Goal: Information Seeking & Learning: Learn about a topic

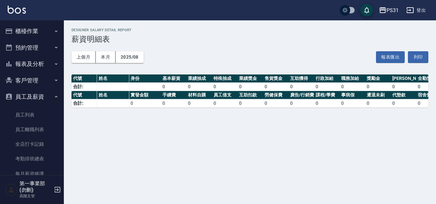
scroll to position [64, 0]
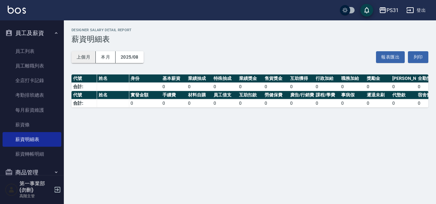
click at [89, 59] on button "上個月" at bounding box center [83, 57] width 24 height 12
click at [109, 57] on button "本月" at bounding box center [106, 57] width 20 height 12
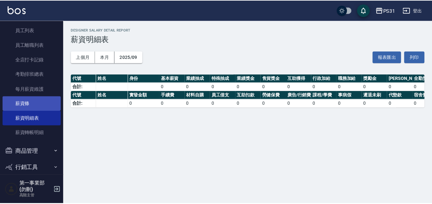
scroll to position [110, 0]
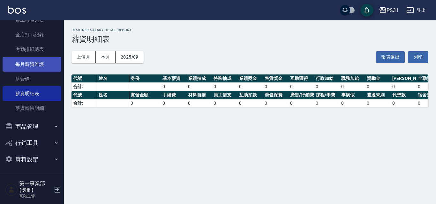
click at [44, 67] on link "每月薪資維護" at bounding box center [32, 64] width 59 height 15
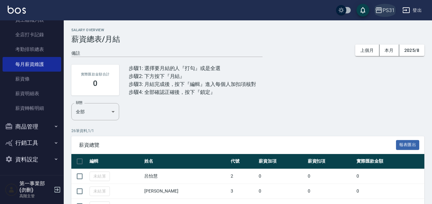
click at [387, 12] on div "PS31" at bounding box center [389, 10] width 12 height 8
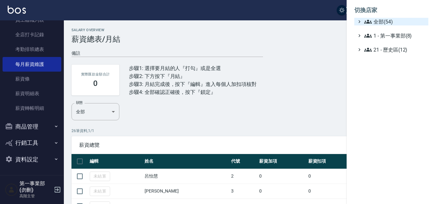
click at [393, 22] on span "全部(54)" at bounding box center [395, 22] width 62 height 8
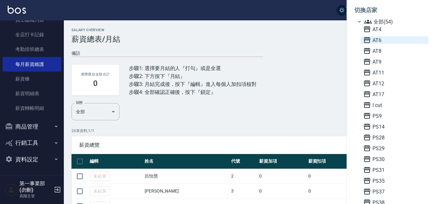
click at [382, 41] on span "AT6" at bounding box center [394, 40] width 63 height 8
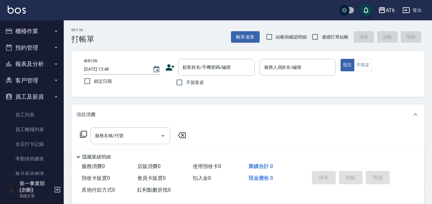
scroll to position [32, 0]
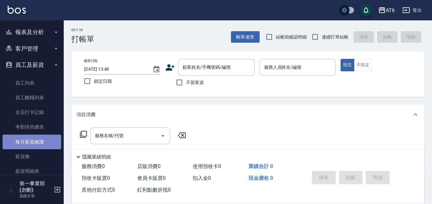
click at [45, 144] on link "每月薪資維護" at bounding box center [32, 142] width 59 height 15
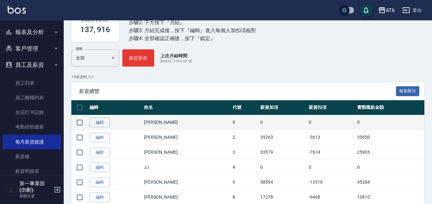
scroll to position [64, 0]
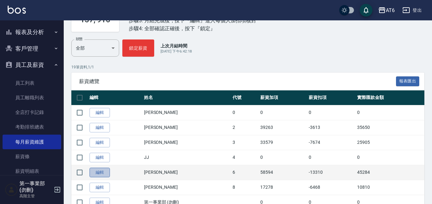
click at [106, 172] on link "編輯" at bounding box center [100, 173] width 20 height 10
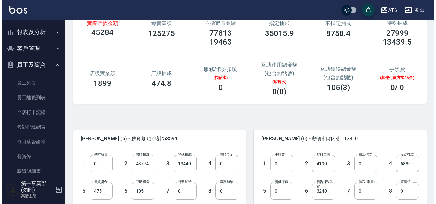
scroll to position [64, 0]
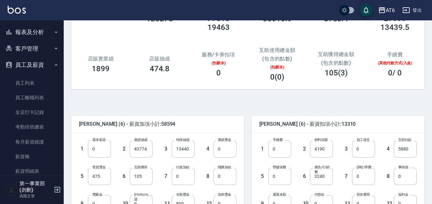
click at [385, 11] on icon "button" at bounding box center [382, 10] width 6 height 6
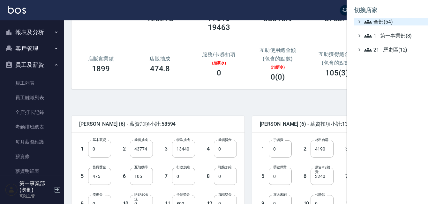
click at [390, 25] on span "全部(54)" at bounding box center [395, 22] width 62 height 8
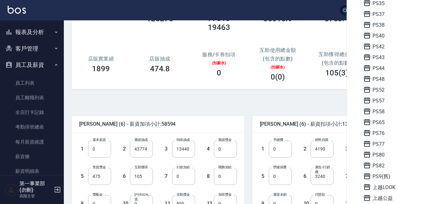
scroll to position [191, 0]
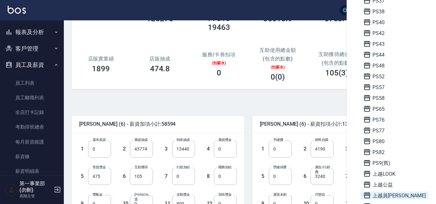
click at [388, 193] on span "上越員[PERSON_NAME]" at bounding box center [394, 196] width 63 height 8
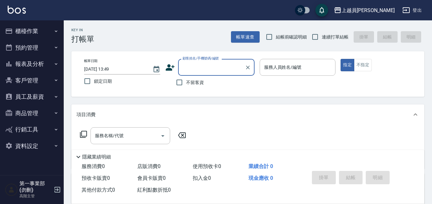
click at [38, 99] on button "員工及薪資" at bounding box center [32, 97] width 59 height 17
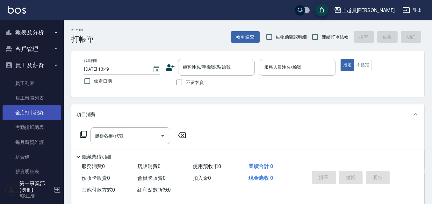
scroll to position [64, 0]
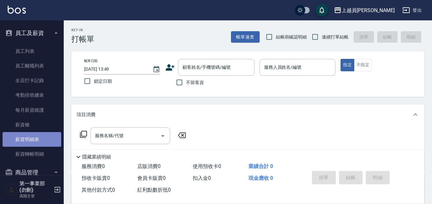
click at [42, 142] on link "薪資明細表" at bounding box center [32, 139] width 59 height 15
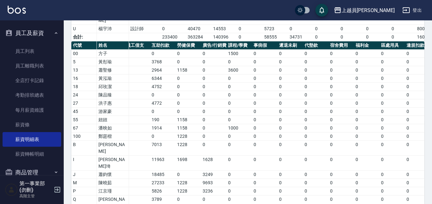
scroll to position [0, 73]
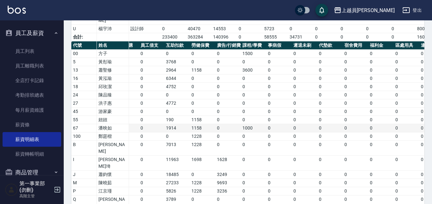
click at [205, 124] on td "1158" at bounding box center [203, 128] width 26 height 8
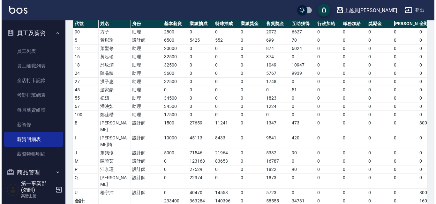
scroll to position [0, 0]
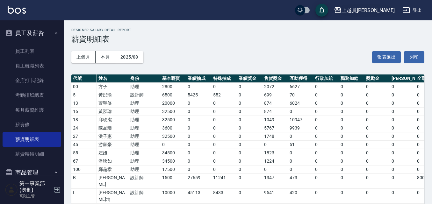
click at [387, 9] on div "上越員[PERSON_NAME]" at bounding box center [368, 10] width 53 height 8
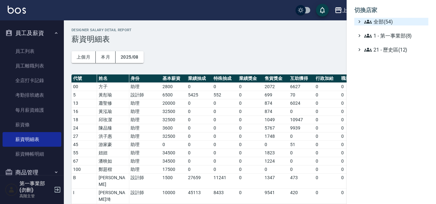
click at [387, 20] on span "全部(54)" at bounding box center [395, 22] width 62 height 8
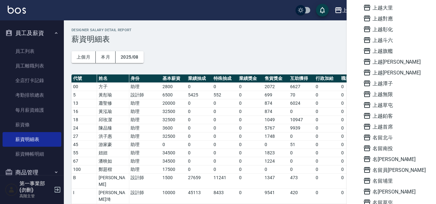
scroll to position [415, 0]
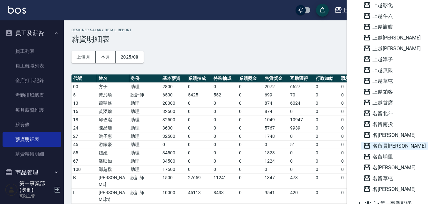
click at [404, 145] on span "名留員[PERSON_NAME]" at bounding box center [394, 146] width 63 height 8
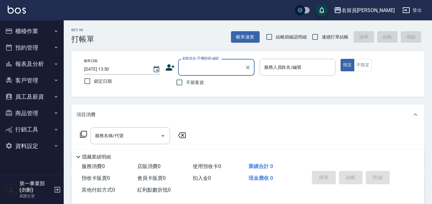
click at [42, 99] on button "員工及薪資" at bounding box center [32, 97] width 59 height 17
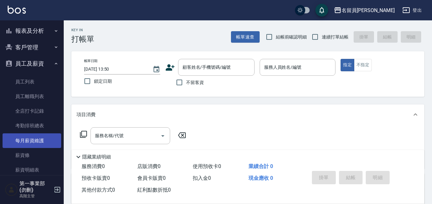
scroll to position [64, 0]
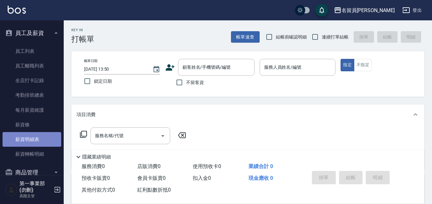
click at [38, 141] on link "薪資明細表" at bounding box center [32, 139] width 59 height 15
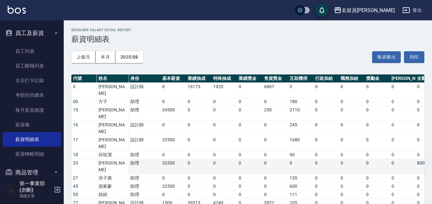
click at [202, 159] on td "0" at bounding box center [199, 166] width 26 height 15
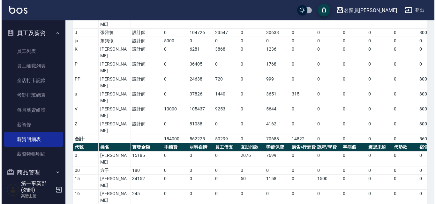
scroll to position [285, 0]
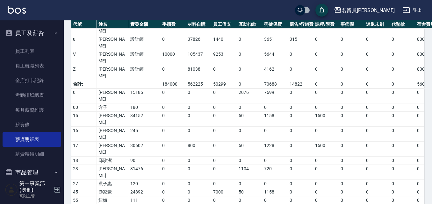
click at [381, 11] on div "名留員[PERSON_NAME]" at bounding box center [368, 10] width 53 height 8
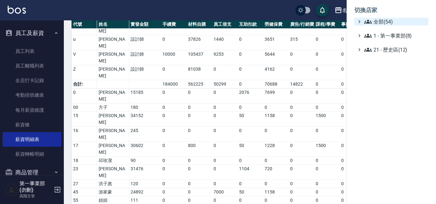
click at [385, 22] on span "全部(54)" at bounding box center [395, 22] width 62 height 8
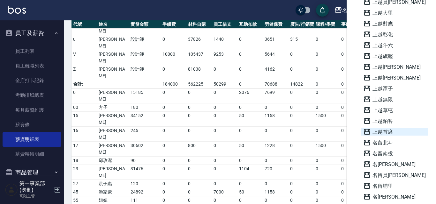
scroll to position [434, 0]
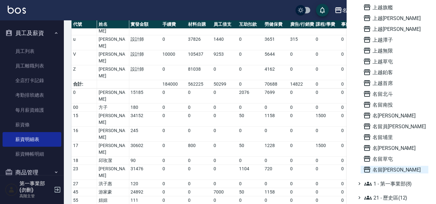
click at [393, 166] on span "名[PERSON_NAME]" at bounding box center [394, 170] width 63 height 8
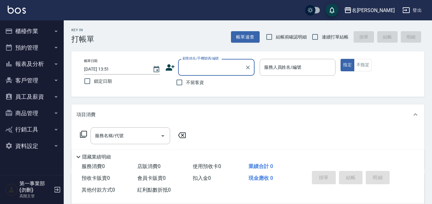
click at [42, 93] on button "員工及薪資" at bounding box center [32, 97] width 59 height 17
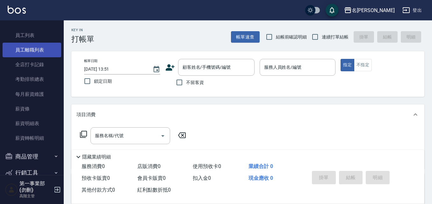
scroll to position [110, 0]
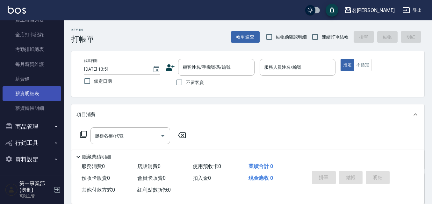
click at [40, 94] on link "薪資明細表" at bounding box center [32, 93] width 59 height 15
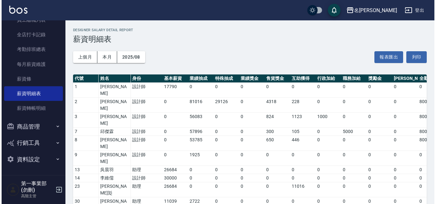
scroll to position [128, 0]
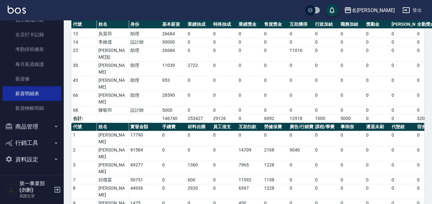
click at [392, 7] on div "名[PERSON_NAME]" at bounding box center [373, 10] width 43 height 8
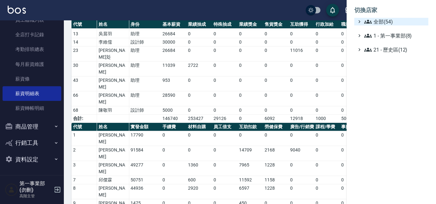
click at [397, 23] on span "全部(54)" at bounding box center [395, 22] width 62 height 8
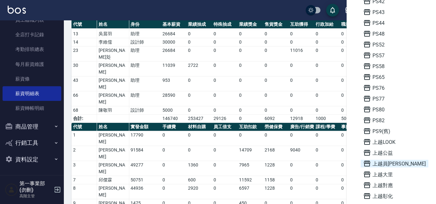
scroll to position [383, 0]
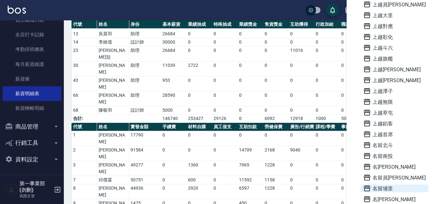
click at [387, 189] on span "名留埔里" at bounding box center [394, 189] width 63 height 8
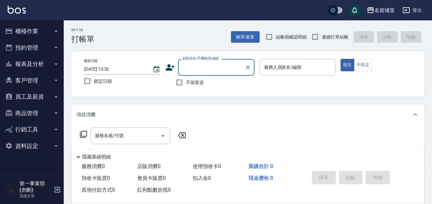
click at [49, 96] on button "員工及薪資" at bounding box center [32, 97] width 59 height 17
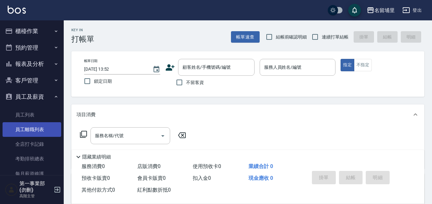
scroll to position [96, 0]
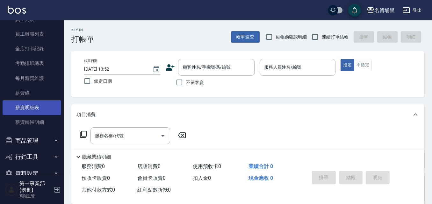
click at [40, 110] on link "薪資明細表" at bounding box center [32, 107] width 59 height 15
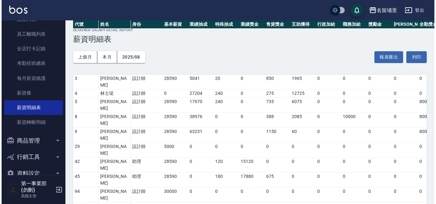
scroll to position [62, 0]
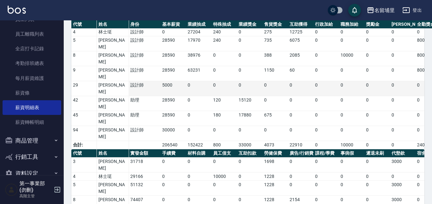
drag, startPoint x: 200, startPoint y: 69, endPoint x: 367, endPoint y: 56, distance: 167.6
click at [200, 96] on td "0" at bounding box center [199, 103] width 26 height 15
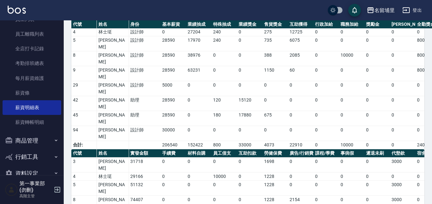
click at [387, 7] on div "名留埔里" at bounding box center [385, 10] width 20 height 8
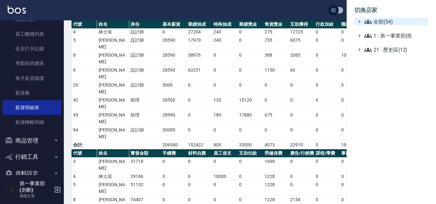
click at [394, 22] on span "全部(54)" at bounding box center [395, 22] width 62 height 8
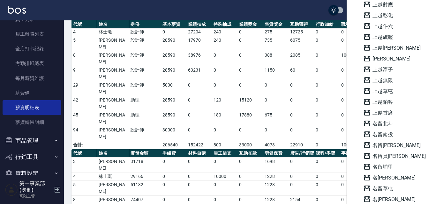
scroll to position [415, 0]
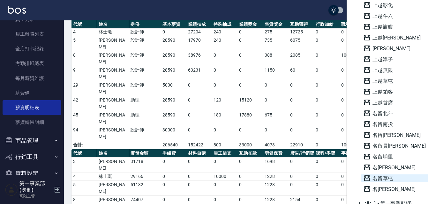
click at [387, 181] on span "名留草屯" at bounding box center [394, 179] width 63 height 8
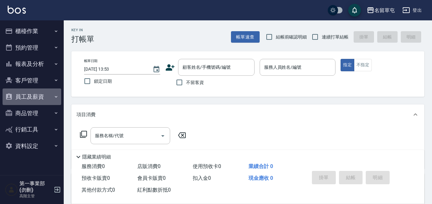
click at [54, 97] on icon "button" at bounding box center [56, 96] width 5 height 5
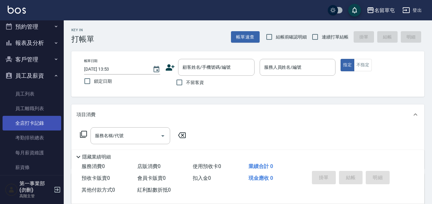
scroll to position [32, 0]
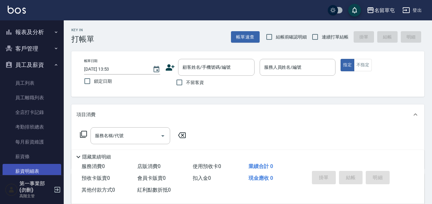
click at [35, 168] on link "薪資明細表" at bounding box center [32, 171] width 59 height 15
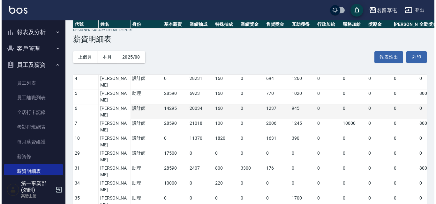
scroll to position [128, 0]
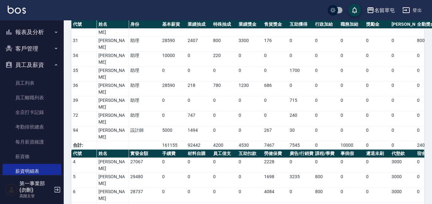
click at [393, 9] on div "名留草屯" at bounding box center [385, 10] width 20 height 8
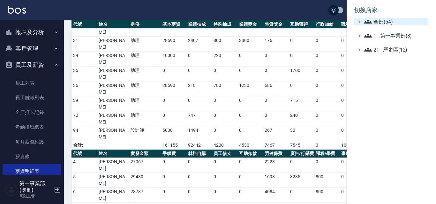
click at [398, 21] on span "全部(54)" at bounding box center [395, 22] width 62 height 8
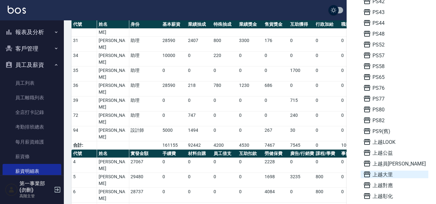
scroll to position [351, 0]
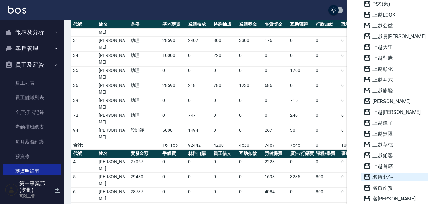
click at [395, 178] on span "名留北斗" at bounding box center [394, 177] width 63 height 8
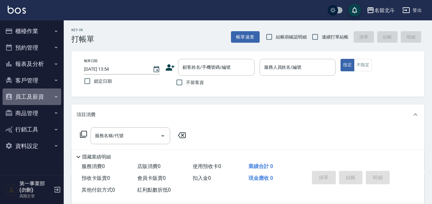
click at [46, 91] on button "員工及薪資" at bounding box center [32, 97] width 59 height 17
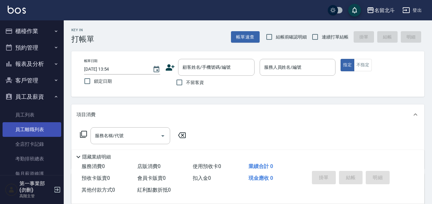
scroll to position [64, 0]
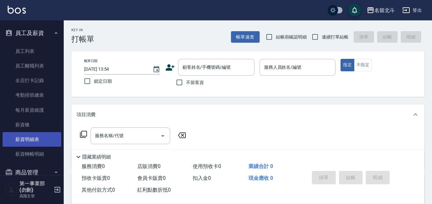
click at [40, 142] on link "薪資明細表" at bounding box center [32, 139] width 59 height 15
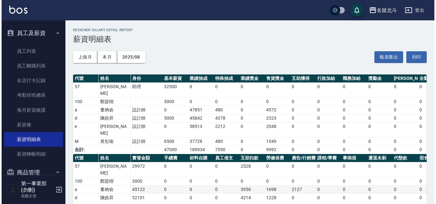
scroll to position [20, 0]
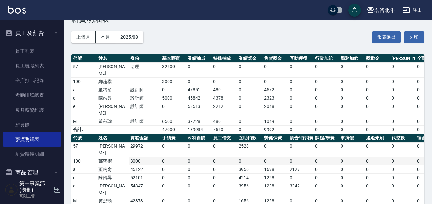
click at [190, 158] on td "0" at bounding box center [199, 162] width 26 height 8
click at [388, 4] on button "名留北斗" at bounding box center [381, 10] width 33 height 13
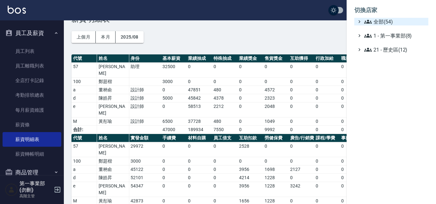
click at [393, 23] on span "全部(54)" at bounding box center [395, 22] width 62 height 8
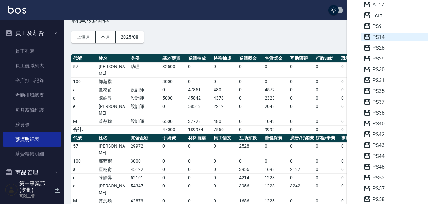
scroll to position [223, 0]
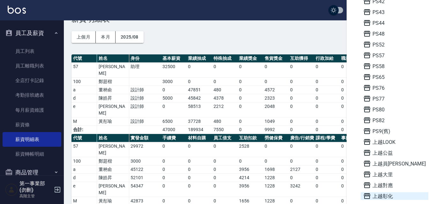
click at [394, 195] on span "上越彰化" at bounding box center [394, 197] width 63 height 8
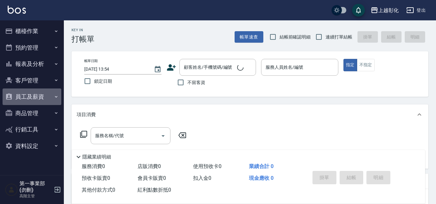
click at [54, 100] on button "員工及薪資" at bounding box center [32, 97] width 59 height 17
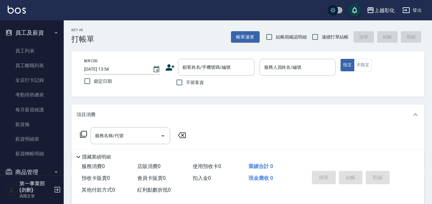
scroll to position [96, 0]
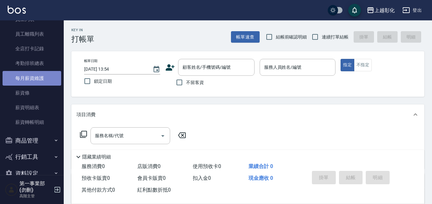
click at [33, 78] on link "每月薪資維護" at bounding box center [32, 78] width 59 height 15
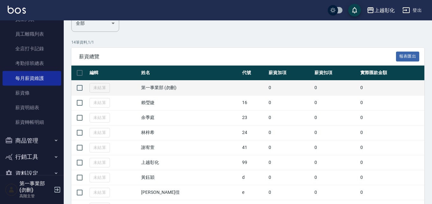
scroll to position [128, 0]
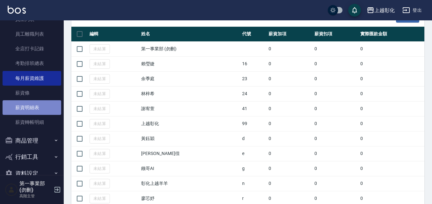
click at [41, 106] on link "薪資明細表" at bounding box center [32, 107] width 59 height 15
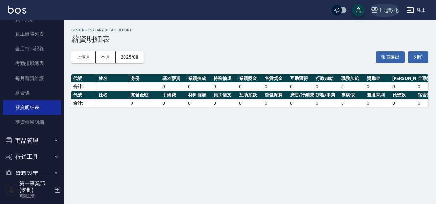
click at [385, 9] on div "上越彰化" at bounding box center [388, 10] width 20 height 8
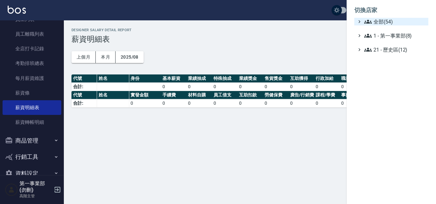
click at [385, 19] on span "全部(54)" at bounding box center [395, 22] width 62 height 8
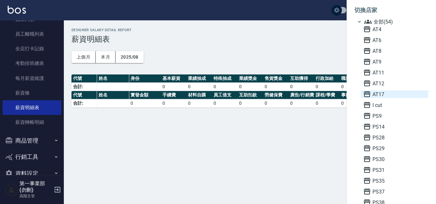
click at [381, 91] on span "AT17" at bounding box center [394, 95] width 63 height 8
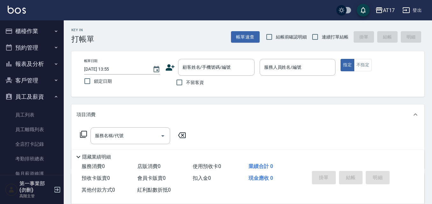
scroll to position [96, 0]
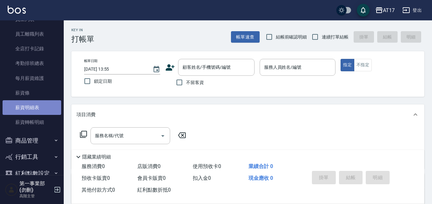
click at [34, 109] on link "薪資明細表" at bounding box center [32, 107] width 59 height 15
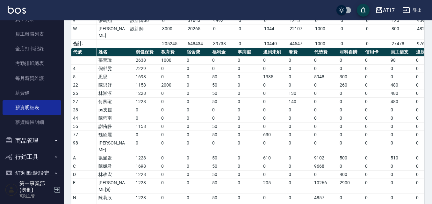
scroll to position [0, 6]
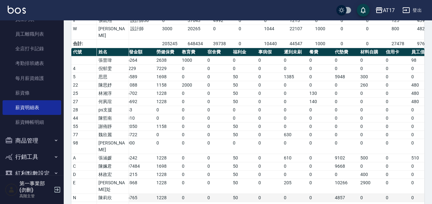
click at [355, 194] on td "4857" at bounding box center [347, 198] width 26 height 8
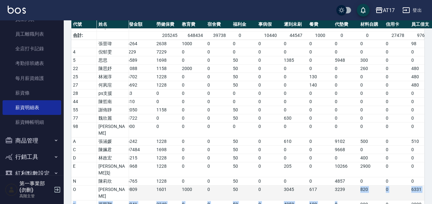
scroll to position [219, 0]
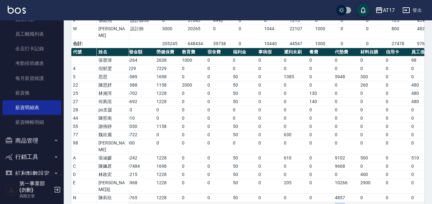
drag, startPoint x: 349, startPoint y: 164, endPoint x: 336, endPoint y: 163, distance: 13.2
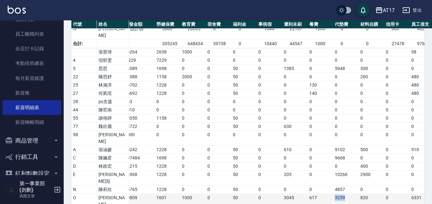
click at [336, 194] on td "3239" at bounding box center [347, 201] width 26 height 15
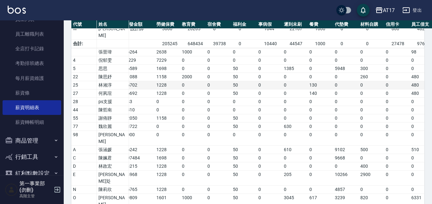
click at [242, 81] on td "50" at bounding box center [245, 85] width 26 height 8
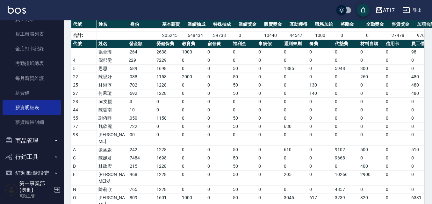
scroll to position [179, 0]
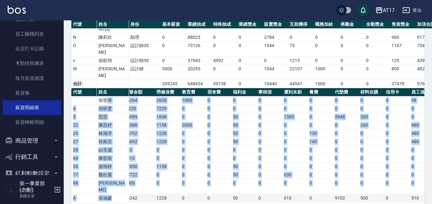
drag, startPoint x: 107, startPoint y: 76, endPoint x: 110, endPoint y: 169, distance: 93.5
click at [110, 169] on tbody "張晉瑋 26264 2638 1000 0 0 0 0 0 0 0 0 98 0 0 3736 4 倪郁雯 -7229 7229 0 0 0 0 0 0 0 …" at bounding box center [289, 193] width 446 height 193
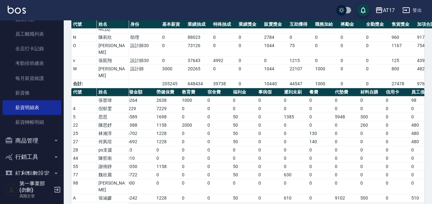
click at [110, 203] on td "陳姵君" at bounding box center [113, 207] width 32 height 8
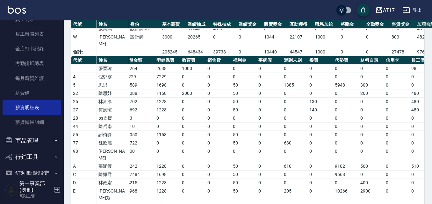
drag, startPoint x: 101, startPoint y: 188, endPoint x: 337, endPoint y: 185, distance: 235.7
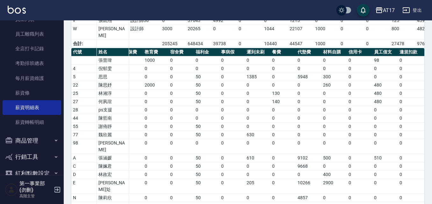
scroll to position [0, 41]
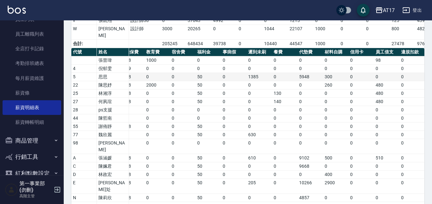
click at [303, 73] on td "5948" at bounding box center [311, 77] width 26 height 8
drag, startPoint x: 291, startPoint y: 57, endPoint x: 309, endPoint y: 56, distance: 18.2
click at [309, 73] on tr "5 思思 56589 1698 0 0 50 0 1385 0 5948 300 0 0 0 11367 20748" at bounding box center [253, 77] width 446 height 8
click at [309, 73] on td "5948" at bounding box center [311, 77] width 26 height 8
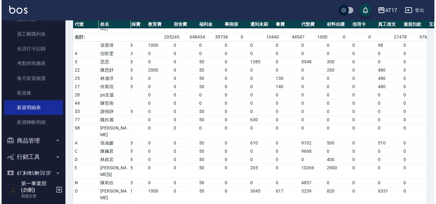
scroll to position [219, 0]
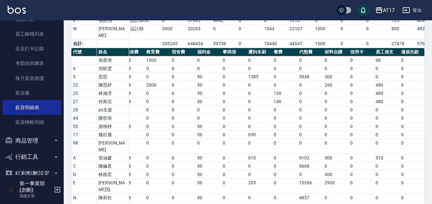
click at [378, 8] on icon "button" at bounding box center [379, 10] width 6 height 6
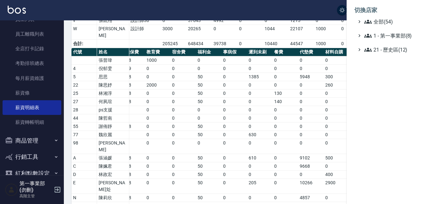
click at [378, 18] on span "全部(54)" at bounding box center [395, 22] width 62 height 8
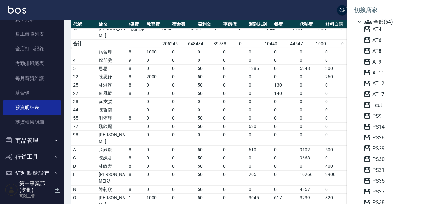
scroll to position [32, 0]
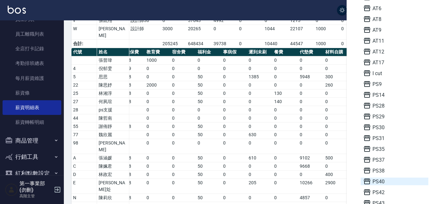
click at [387, 182] on span "PS40" at bounding box center [394, 182] width 63 height 8
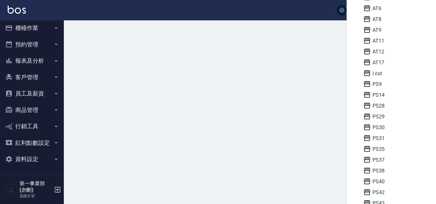
scroll to position [3, 0]
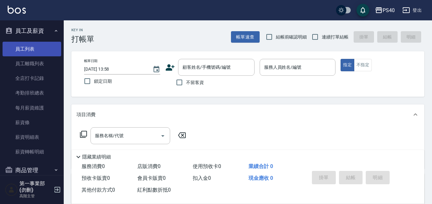
scroll to position [96, 0]
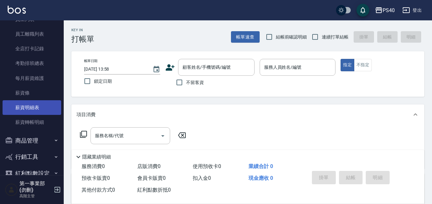
click at [48, 110] on link "薪資明細表" at bounding box center [32, 107] width 59 height 15
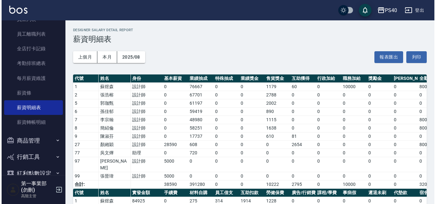
scroll to position [95, 0]
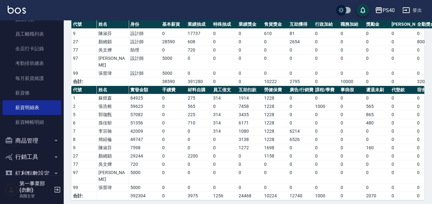
click at [378, 10] on icon "button" at bounding box center [379, 10] width 6 height 6
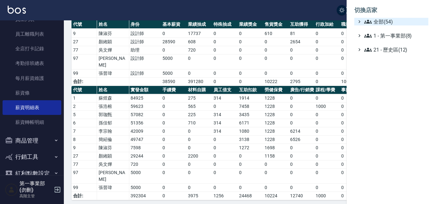
click at [388, 25] on span "全部(54)" at bounding box center [395, 22] width 62 height 8
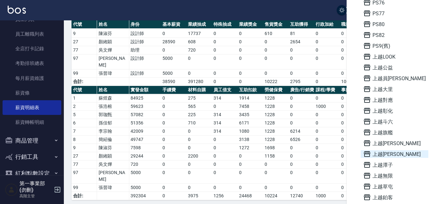
scroll to position [319, 0]
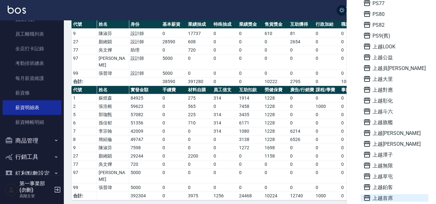
click at [385, 198] on span "上越首席" at bounding box center [394, 199] width 63 height 8
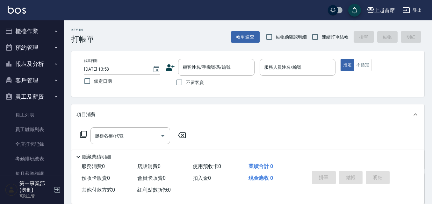
scroll to position [32, 0]
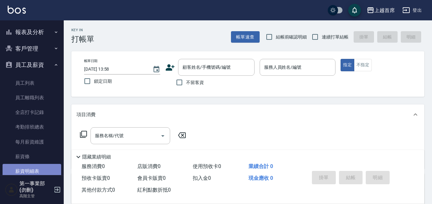
click at [37, 170] on link "薪資明細表" at bounding box center [32, 171] width 59 height 15
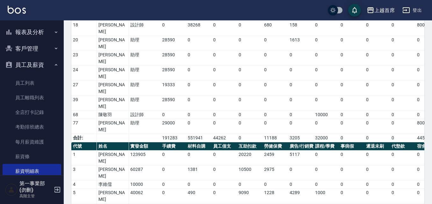
scroll to position [223, 0]
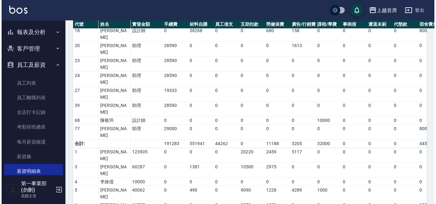
scroll to position [236, 0]
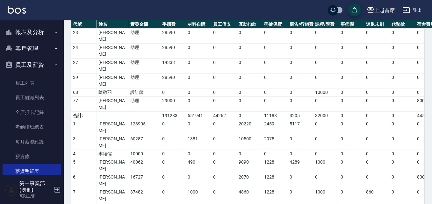
click at [379, 10] on div "上越首席" at bounding box center [385, 10] width 20 height 8
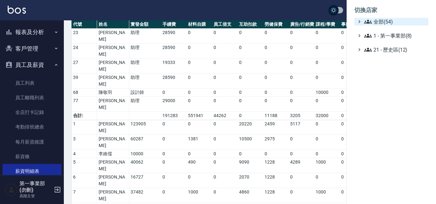
click at [381, 21] on span "全部(54)" at bounding box center [395, 22] width 62 height 8
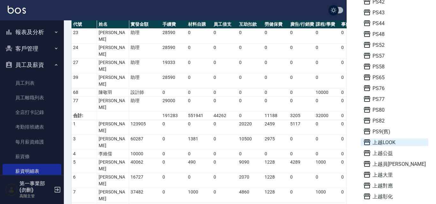
scroll to position [223, 0]
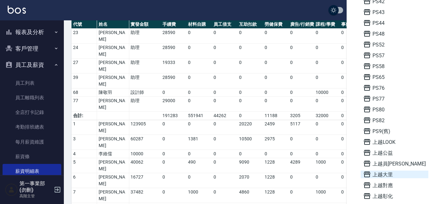
click at [400, 172] on span "上越大里" at bounding box center [394, 175] width 63 height 8
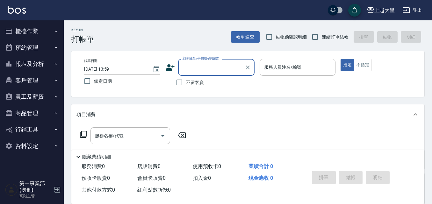
click at [39, 95] on button "員工及薪資" at bounding box center [32, 97] width 59 height 17
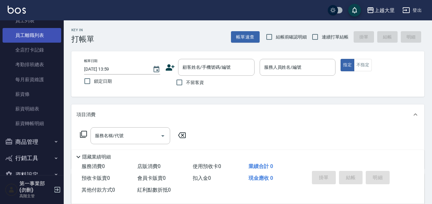
scroll to position [96, 0]
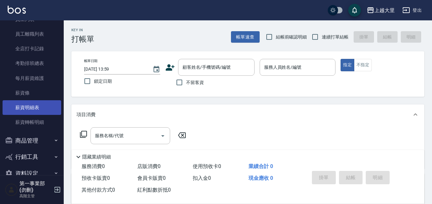
click at [40, 110] on link "薪資明細表" at bounding box center [32, 107] width 59 height 15
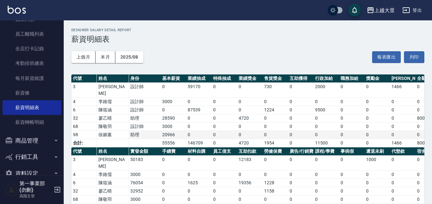
scroll to position [20, 0]
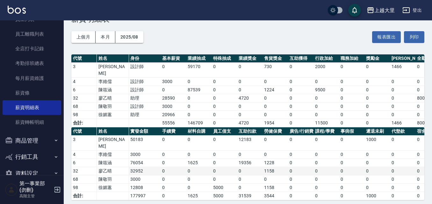
click at [343, 167] on td "0" at bounding box center [352, 171] width 26 height 8
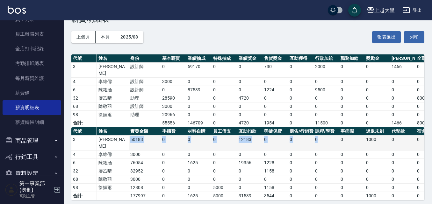
drag, startPoint x: 131, startPoint y: 136, endPoint x: 329, endPoint y: 141, distance: 198.1
click at [329, 141] on tr "3 [PERSON_NAME]50183 0 0 0 12183 0 0 0 0 1000 0 0 0 0 0 0 0 0 0 0 13183" at bounding box center [371, 143] width 600 height 15
click at [329, 141] on td "0" at bounding box center [327, 143] width 26 height 15
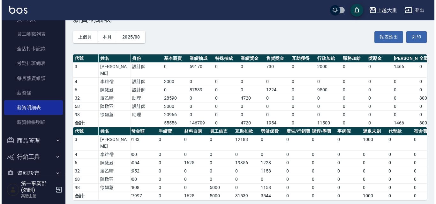
scroll to position [0, 0]
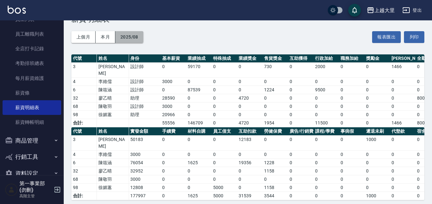
click at [128, 38] on button "2025/08" at bounding box center [129, 37] width 28 height 12
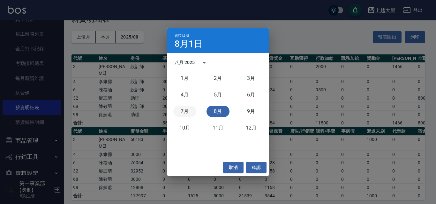
click at [189, 107] on button "7月" at bounding box center [184, 111] width 23 height 11
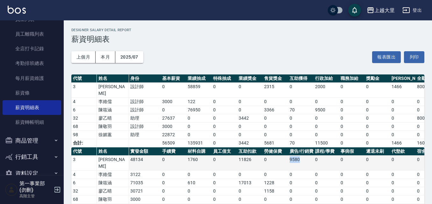
drag, startPoint x: 303, startPoint y: 159, endPoint x: 287, endPoint y: 160, distance: 16.0
click at [287, 160] on tr "3 [PERSON_NAME]48134 0 1760 0 11826 0 9580 0 0 0 0 0 0 0 0 0 0 0 0 0 23166" at bounding box center [371, 163] width 600 height 15
click at [289, 160] on td "9580" at bounding box center [301, 163] width 26 height 15
drag, startPoint x: 312, startPoint y: 158, endPoint x: 287, endPoint y: 158, distance: 24.9
click at [287, 158] on tr "3 [PERSON_NAME]48134 0 1760 0 11826 0 9580 0 0 0 0 0 0 0 0 0 0 0 0 0 23166" at bounding box center [371, 163] width 600 height 15
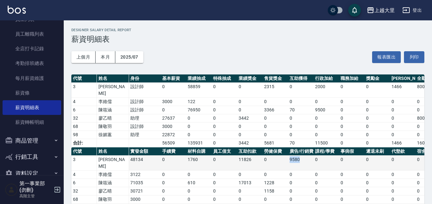
click at [302, 159] on td "9580" at bounding box center [301, 163] width 26 height 15
drag, startPoint x: 302, startPoint y: 159, endPoint x: 288, endPoint y: 158, distance: 13.7
click at [288, 158] on td "9580" at bounding box center [301, 163] width 26 height 15
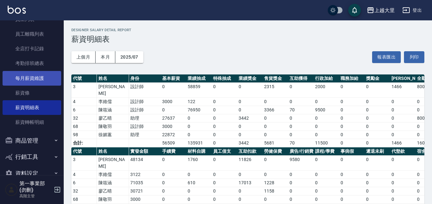
click at [37, 79] on link "每月薪資維護" at bounding box center [32, 78] width 59 height 15
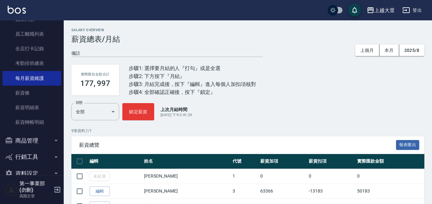
click at [303, 140] on div "薪資總覽 報表匯出" at bounding box center [247, 145] width 353 height 18
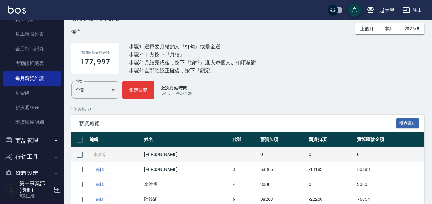
scroll to position [32, 0]
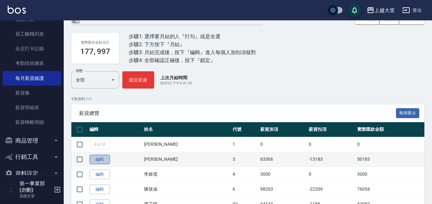
click at [101, 158] on link "編輯" at bounding box center [100, 160] width 20 height 10
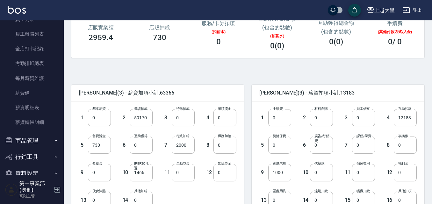
scroll to position [96, 0]
click at [321, 149] on input "0" at bounding box center [321, 144] width 23 height 17
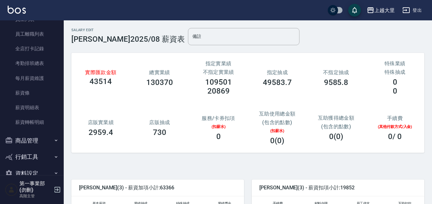
scroll to position [210, 0]
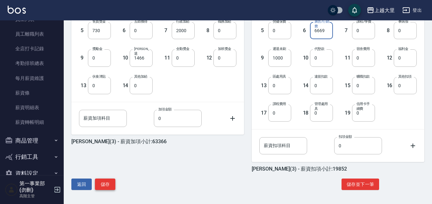
type input "6669"
click at [105, 185] on button "儲存" at bounding box center [105, 185] width 20 height 12
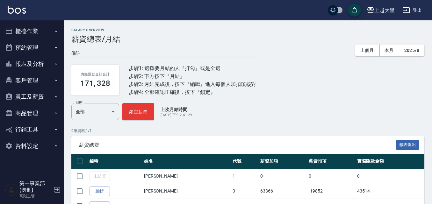
click at [96, 145] on span "薪資總覽" at bounding box center [237, 145] width 317 height 6
click at [388, 5] on button "上越大里" at bounding box center [381, 10] width 33 height 13
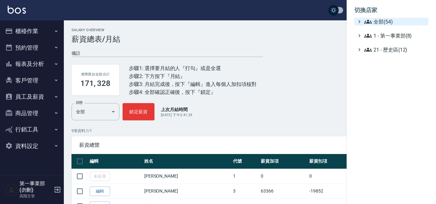
click at [391, 20] on span "全部(54)" at bounding box center [395, 22] width 62 height 8
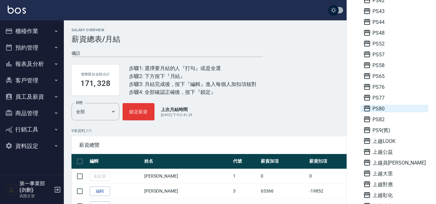
scroll to position [319, 0]
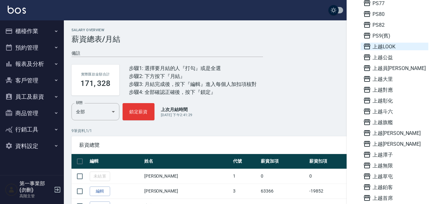
click at [374, 48] on span "上越LOOK" at bounding box center [394, 47] width 63 height 8
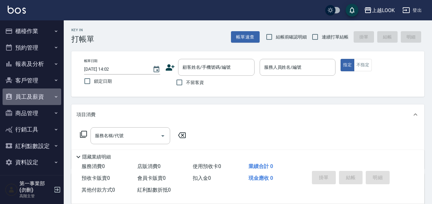
click at [48, 98] on button "員工及薪資" at bounding box center [32, 97] width 59 height 17
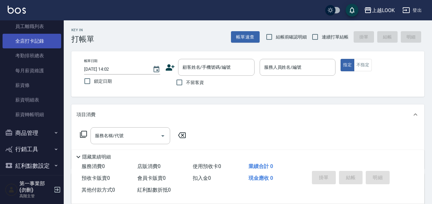
scroll to position [126, 0]
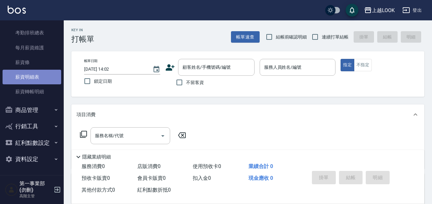
click at [36, 75] on link "薪資明細表" at bounding box center [32, 77] width 59 height 15
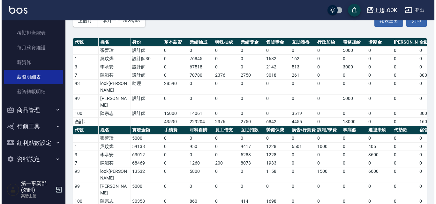
scroll to position [37, 0]
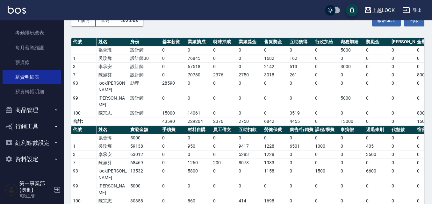
click at [390, 6] on div "上越LOOK" at bounding box center [383, 10] width 23 height 8
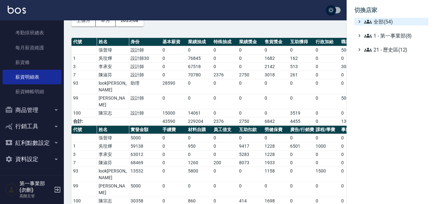
click at [390, 18] on span "全部(54)" at bounding box center [395, 22] width 62 height 8
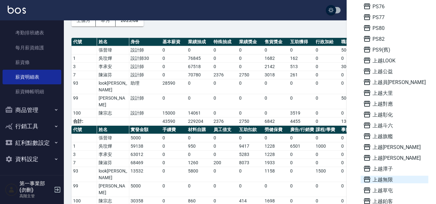
scroll to position [319, 0]
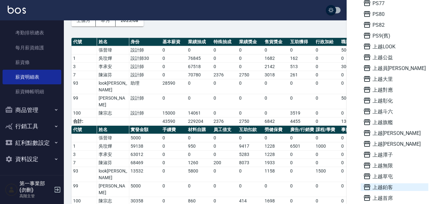
click at [390, 186] on span "上越鉑客" at bounding box center [394, 188] width 63 height 8
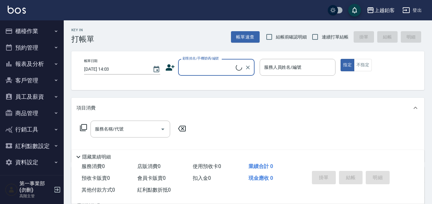
click at [44, 96] on button "員工及薪資" at bounding box center [32, 97] width 59 height 17
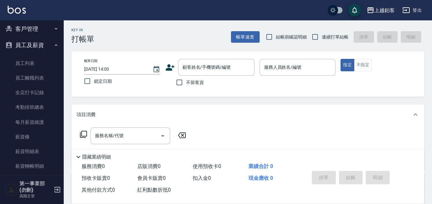
scroll to position [126, 0]
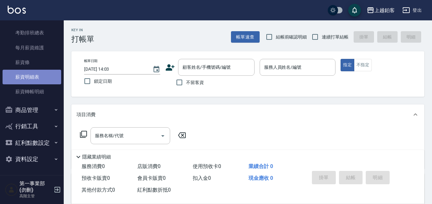
click at [37, 81] on link "薪資明細表" at bounding box center [32, 77] width 59 height 15
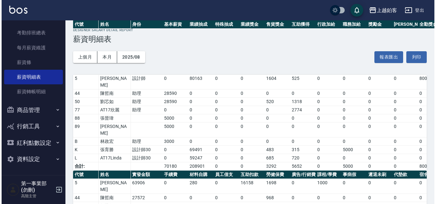
scroll to position [62, 0]
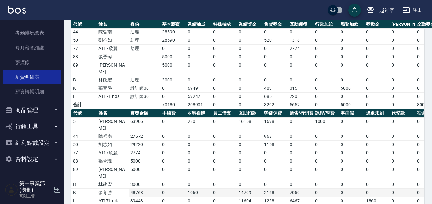
click at [296, 189] on td "7059" at bounding box center [301, 193] width 26 height 8
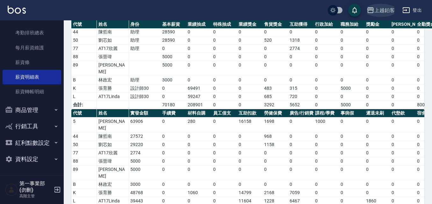
click at [377, 12] on div "上越鉑客" at bounding box center [385, 10] width 20 height 8
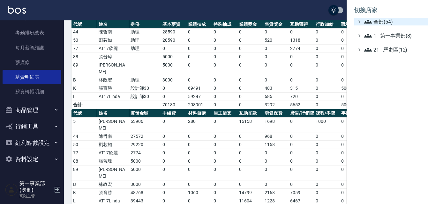
click at [378, 23] on span "全部(54)" at bounding box center [395, 22] width 62 height 8
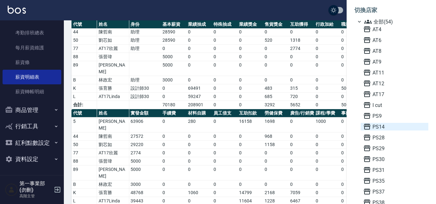
click at [379, 130] on span "PS14" at bounding box center [394, 127] width 63 height 8
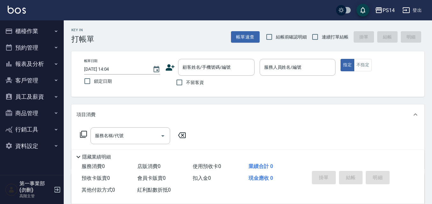
click at [36, 96] on button "員工及薪資" at bounding box center [32, 97] width 59 height 17
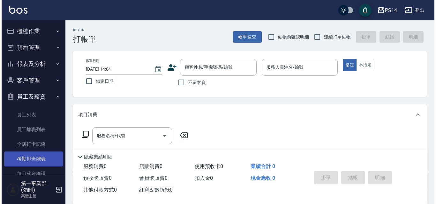
scroll to position [32, 0]
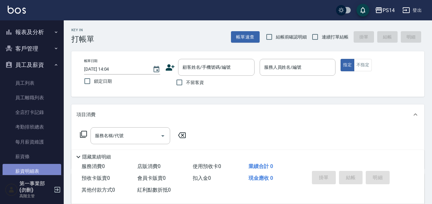
click at [40, 170] on link "薪資明細表" at bounding box center [32, 171] width 59 height 15
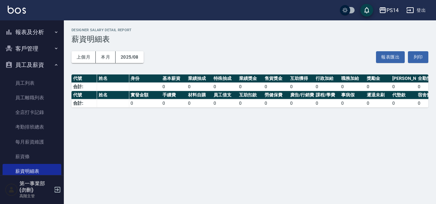
click at [387, 16] on button "PS14" at bounding box center [388, 10] width 25 height 13
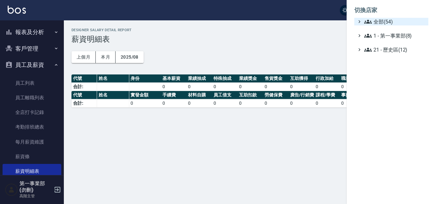
click at [386, 23] on span "全部(54)" at bounding box center [395, 22] width 62 height 8
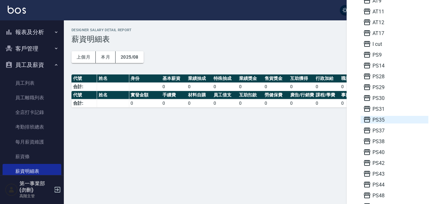
scroll to position [64, 0]
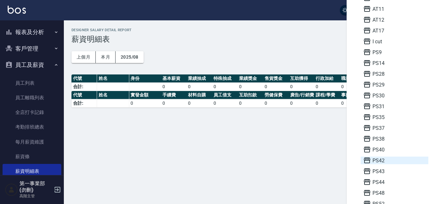
click at [383, 163] on span "PS42" at bounding box center [394, 161] width 63 height 8
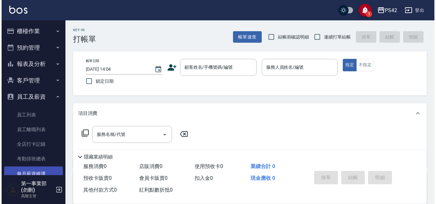
scroll to position [32, 0]
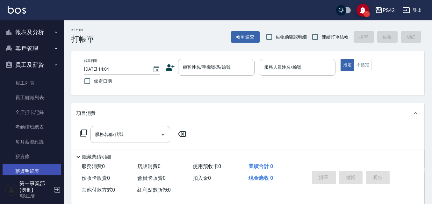
click at [38, 168] on link "薪資明細表" at bounding box center [32, 171] width 59 height 15
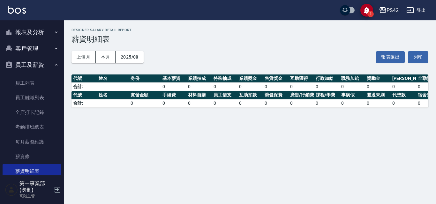
click at [397, 10] on div "PS42" at bounding box center [392, 10] width 12 height 8
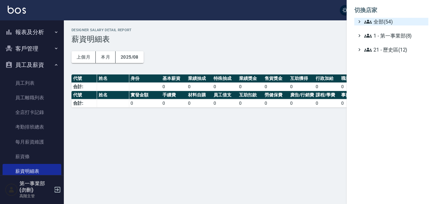
click at [395, 20] on span "全部(54)" at bounding box center [395, 22] width 62 height 8
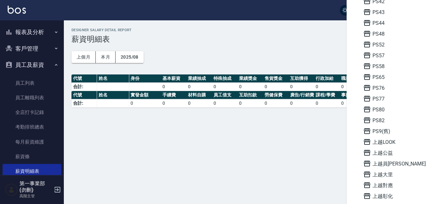
scroll to position [415, 0]
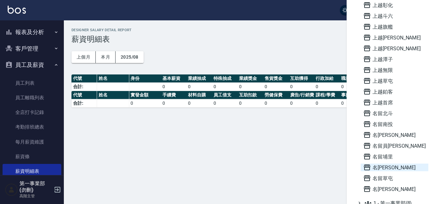
click at [396, 165] on span "名[PERSON_NAME]" at bounding box center [394, 168] width 63 height 8
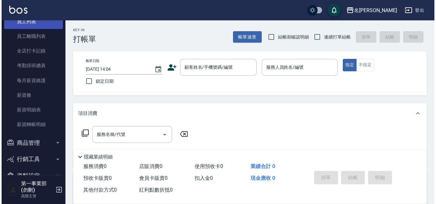
scroll to position [96, 0]
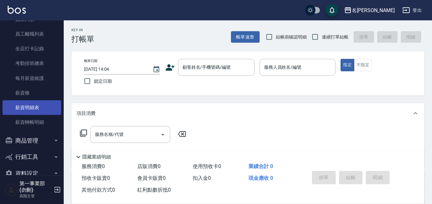
click at [43, 109] on link "薪資明細表" at bounding box center [32, 107] width 59 height 15
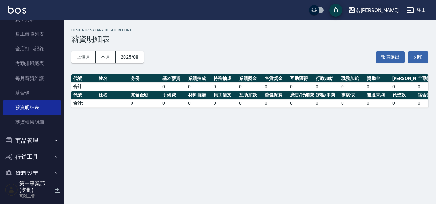
click at [385, 7] on div "名[PERSON_NAME]" at bounding box center [376, 10] width 43 height 8
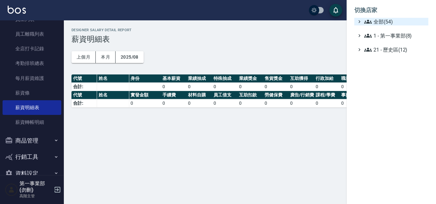
click at [389, 25] on span "全部(54)" at bounding box center [395, 22] width 62 height 8
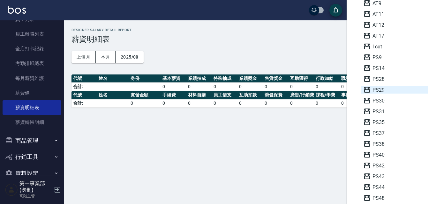
scroll to position [64, 0]
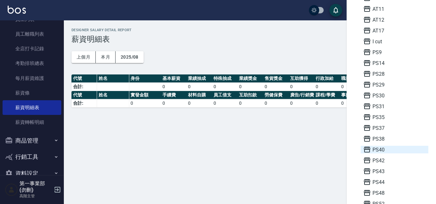
click at [389, 148] on span "PS40" at bounding box center [394, 150] width 63 height 8
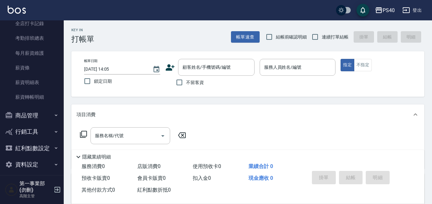
scroll to position [126, 0]
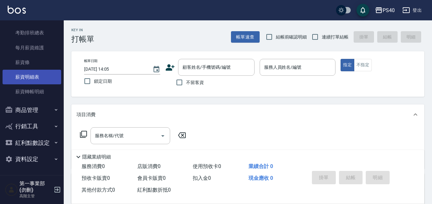
click at [40, 82] on link "薪資明細表" at bounding box center [32, 77] width 59 height 15
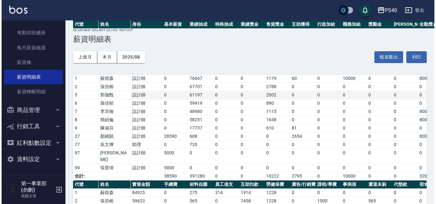
scroll to position [95, 0]
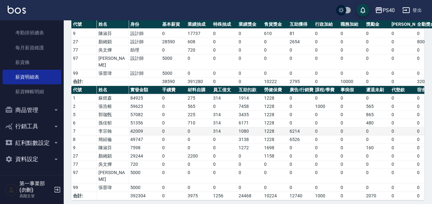
drag, startPoint x: 334, startPoint y: 136, endPoint x: 337, endPoint y: 129, distance: 6.8
click at [334, 136] on td "0" at bounding box center [327, 140] width 26 height 8
click at [387, 4] on button "PS40" at bounding box center [385, 10] width 25 height 13
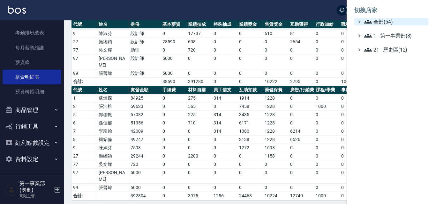
click at [392, 20] on span "全部(54)" at bounding box center [395, 22] width 62 height 8
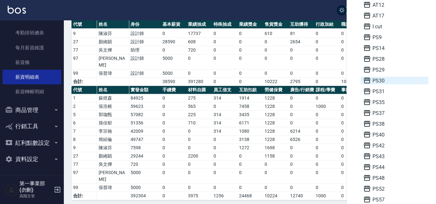
scroll to position [96, 0]
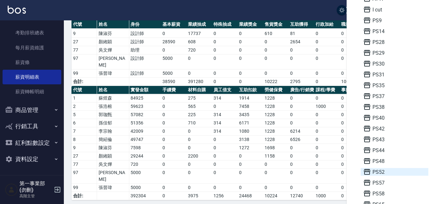
click at [387, 171] on span "PS52" at bounding box center [394, 172] width 63 height 8
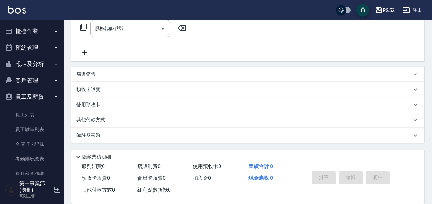
scroll to position [110, 0]
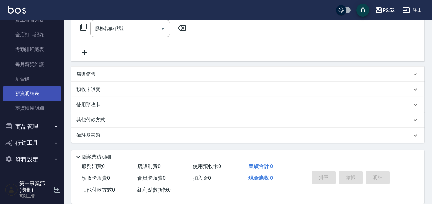
click at [33, 94] on link "薪資明細表" at bounding box center [32, 93] width 59 height 15
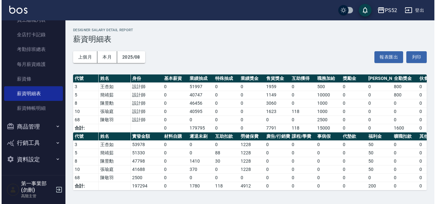
scroll to position [4, 0]
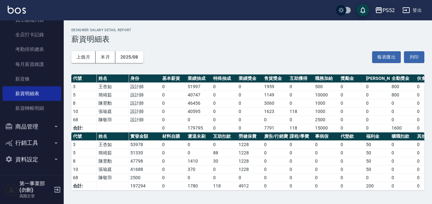
click at [387, 11] on div "PS52" at bounding box center [389, 10] width 12 height 8
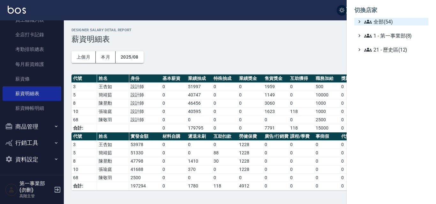
click at [394, 22] on span "全部(54)" at bounding box center [395, 22] width 62 height 8
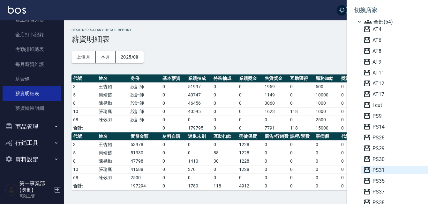
click at [380, 171] on span "PS31" at bounding box center [394, 170] width 63 height 8
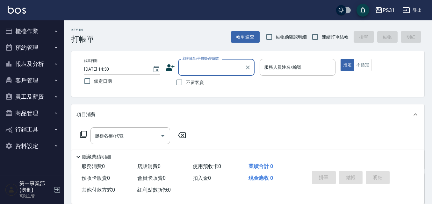
click at [50, 96] on button "員工及薪資" at bounding box center [32, 97] width 59 height 17
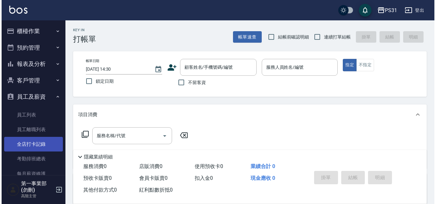
scroll to position [110, 0]
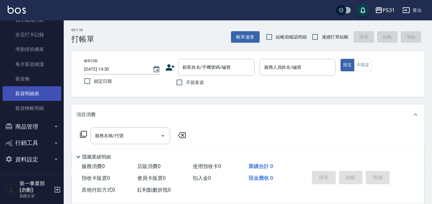
click at [34, 96] on link "薪資明細表" at bounding box center [32, 93] width 59 height 15
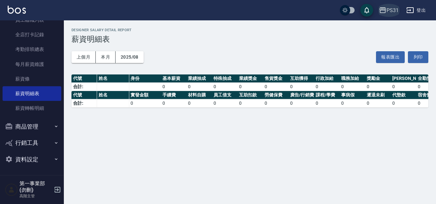
click at [392, 10] on div "PS31" at bounding box center [392, 10] width 12 height 8
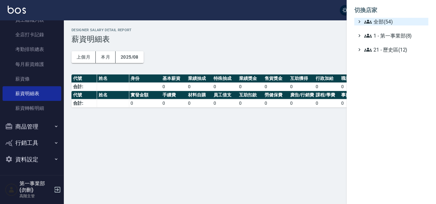
click at [390, 20] on span "全部(54)" at bounding box center [395, 22] width 62 height 8
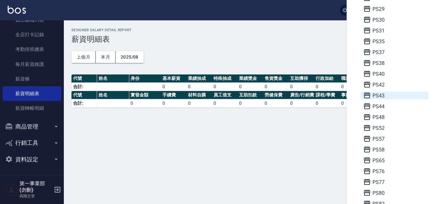
scroll to position [255, 0]
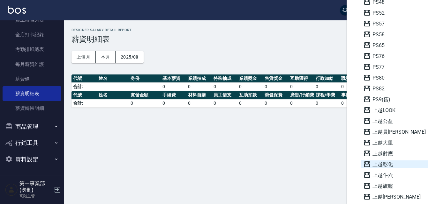
click at [385, 166] on span "上越彰化" at bounding box center [394, 165] width 63 height 8
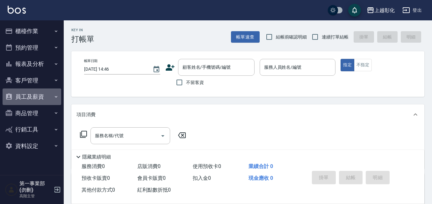
click at [47, 94] on button "員工及薪資" at bounding box center [32, 97] width 59 height 17
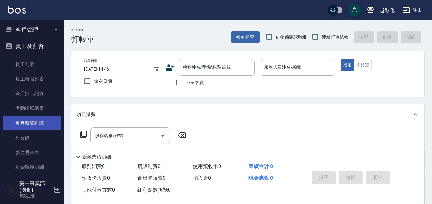
scroll to position [64, 0]
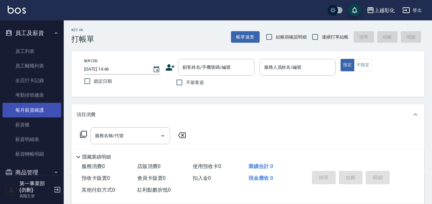
click at [41, 107] on link "每月薪資維護" at bounding box center [32, 110] width 59 height 15
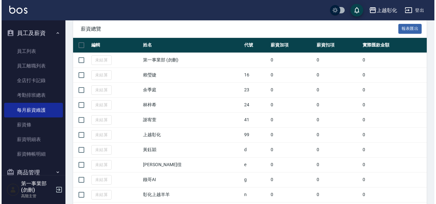
scroll to position [128, 0]
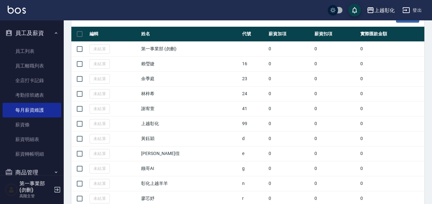
click at [385, 14] on div "上越彰化" at bounding box center [385, 10] width 20 height 8
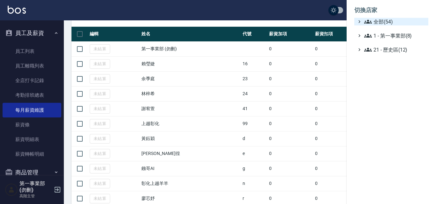
click at [385, 19] on span "全部(54)" at bounding box center [395, 22] width 62 height 8
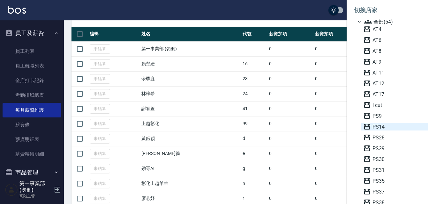
click at [380, 128] on span "PS14" at bounding box center [394, 127] width 63 height 8
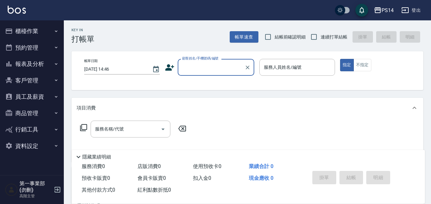
click at [46, 95] on button "員工及薪資" at bounding box center [32, 97] width 59 height 17
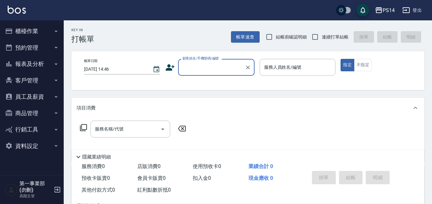
scroll to position [32, 0]
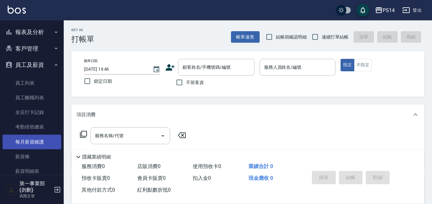
click at [40, 142] on link "每月薪資維護" at bounding box center [32, 142] width 59 height 15
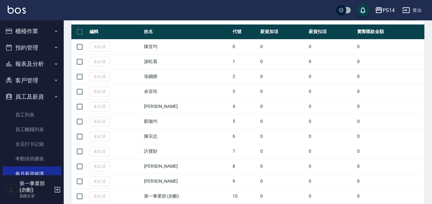
scroll to position [96, 0]
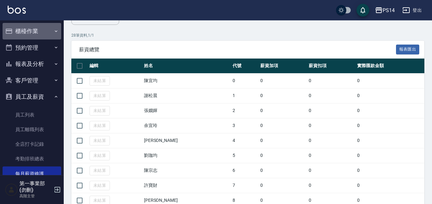
click at [37, 34] on button "櫃檯作業" at bounding box center [32, 31] width 59 height 17
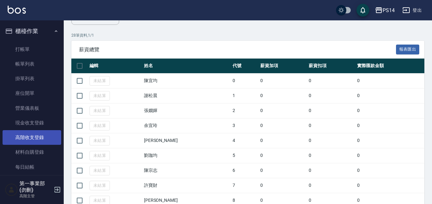
click at [42, 137] on link "高階收支登錄" at bounding box center [32, 137] width 59 height 15
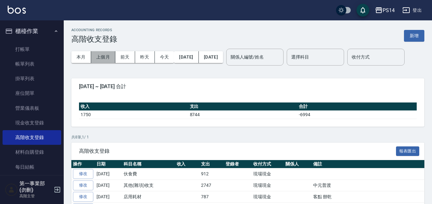
click at [103, 55] on button "上個月" at bounding box center [103, 57] width 24 height 12
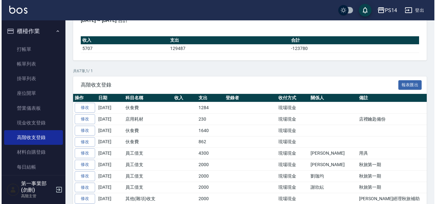
scroll to position [64, 0]
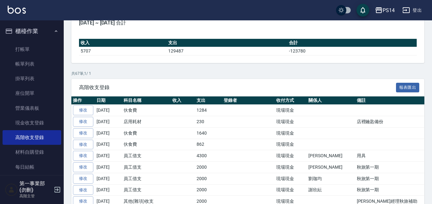
click at [391, 17] on div "PS14 登出" at bounding box center [216, 10] width 432 height 20
click at [391, 10] on div "PS14" at bounding box center [389, 10] width 12 height 8
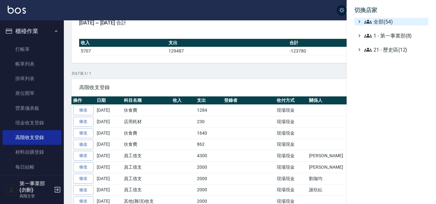
click at [389, 22] on span "全部(54)" at bounding box center [395, 22] width 62 height 8
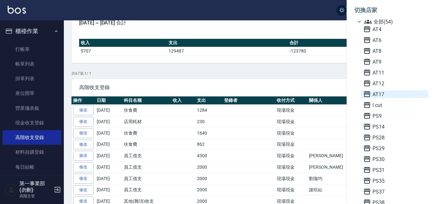
click at [388, 95] on span "AT17" at bounding box center [394, 95] width 63 height 8
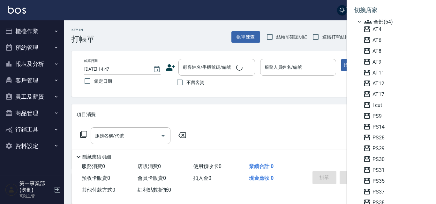
click at [50, 30] on div at bounding box center [218, 102] width 436 height 204
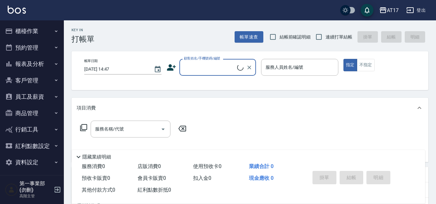
click at [54, 32] on icon "button" at bounding box center [56, 31] width 5 height 5
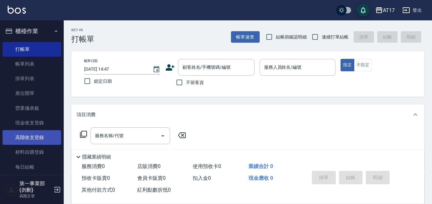
click at [35, 136] on link "高階收支登錄" at bounding box center [32, 137] width 59 height 15
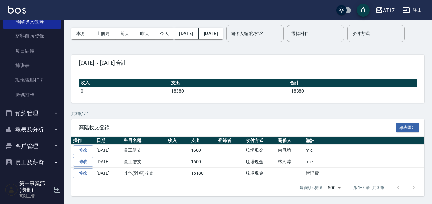
scroll to position [128, 0]
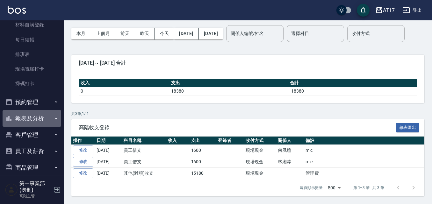
click at [44, 118] on button "報表及分析" at bounding box center [32, 118] width 59 height 17
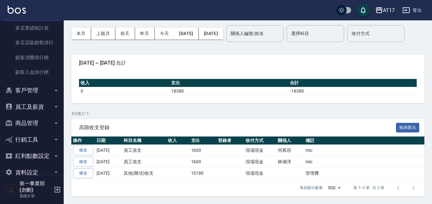
scroll to position [810, 0]
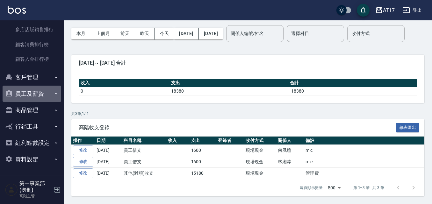
click at [50, 92] on button "員工及薪資" at bounding box center [32, 94] width 59 height 17
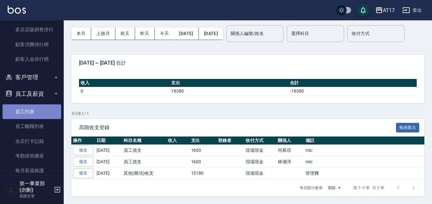
click at [41, 115] on link "員工列表" at bounding box center [32, 112] width 59 height 15
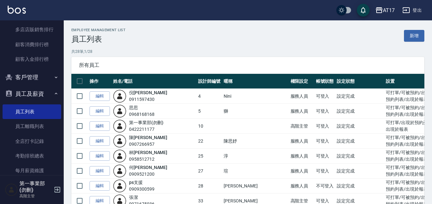
scroll to position [873, 0]
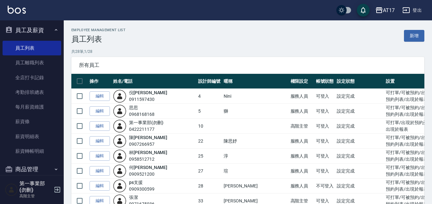
click at [43, 159] on ul "員工列表 員工離職列表 全店打卡記錄 考勤排班總表 每月薪資維護 薪資條 薪資明細表 薪資轉帳明細" at bounding box center [32, 99] width 59 height 123
click at [41, 138] on link "薪資明細表" at bounding box center [32, 136] width 59 height 15
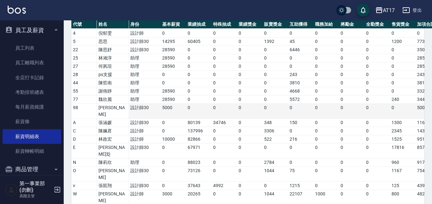
scroll to position [96, 0]
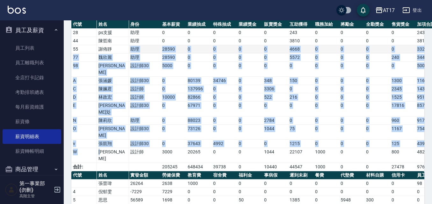
drag, startPoint x: 105, startPoint y: 130, endPoint x: 110, endPoint y: 50, distance: 79.9
click at [110, 50] on tbody "張晉瑋 設計師 30000 0 0 0 0 0 0 0 0 0 30000 0 0 0 0 4 倪郁雯 設計師 0 0 0 0 0 0 0 0 0 0 0 0…" at bounding box center [307, 75] width 472 height 193
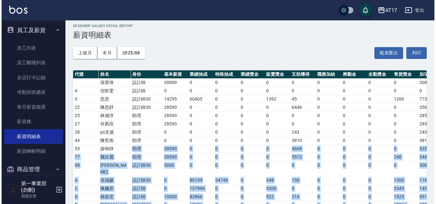
scroll to position [0, 0]
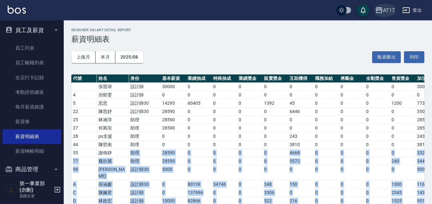
click at [389, 14] on div "AT17" at bounding box center [389, 10] width 12 height 8
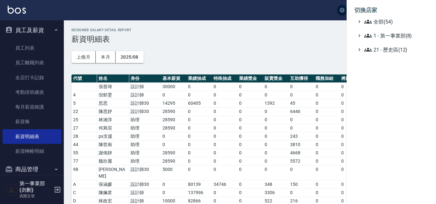
click at [390, 26] on ul "全部(54) 1 - 第一事業部(8) 21 - 歷史區(12)" at bounding box center [391, 36] width 74 height 36
click at [387, 24] on span "全部(54)" at bounding box center [395, 22] width 62 height 8
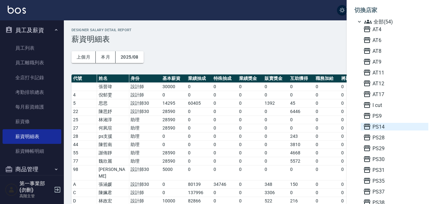
click at [382, 127] on span "PS14" at bounding box center [394, 127] width 63 height 8
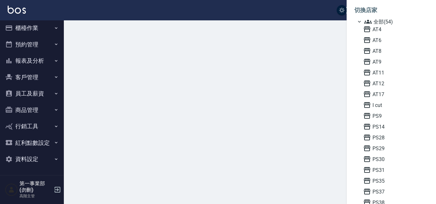
scroll to position [3, 0]
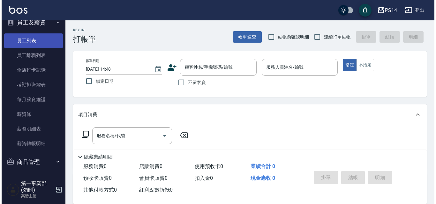
scroll to position [110, 0]
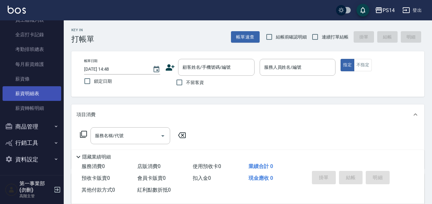
click at [41, 96] on link "薪資明細表" at bounding box center [32, 93] width 59 height 15
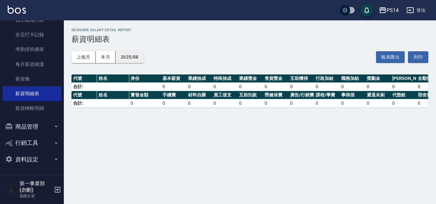
click at [127, 57] on button "2025/08" at bounding box center [129, 57] width 28 height 12
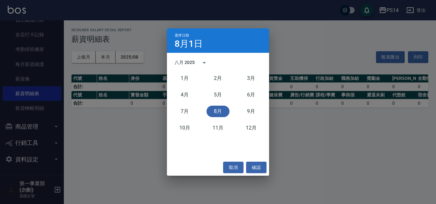
click at [218, 112] on button "8月" at bounding box center [217, 111] width 23 height 11
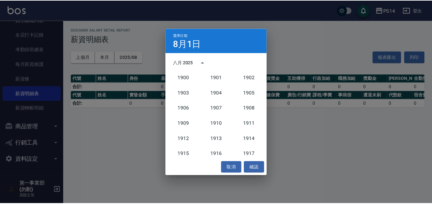
scroll to position [591, 0]
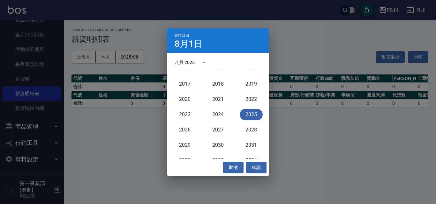
click at [248, 114] on button "2025" at bounding box center [251, 114] width 23 height 11
click at [261, 167] on button "確認" at bounding box center [256, 168] width 20 height 12
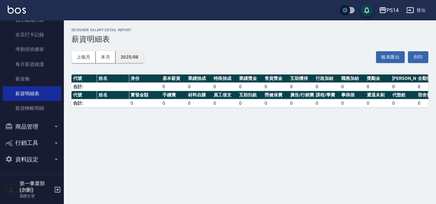
click at [140, 56] on button "2025/08" at bounding box center [129, 57] width 28 height 12
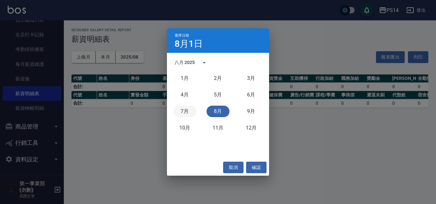
click at [177, 111] on button "7月" at bounding box center [184, 111] width 23 height 11
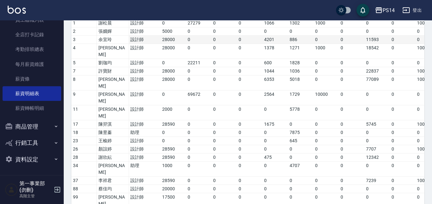
scroll to position [32, 0]
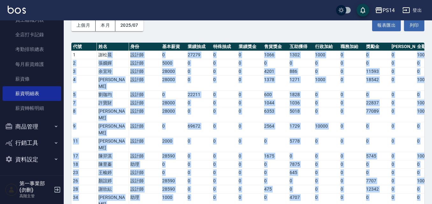
drag, startPoint x: 109, startPoint y: 56, endPoint x: 113, endPoint y: 188, distance: 132.1
click at [113, 188] on tbody "1 謝松晨 設計師 0 27279 0 0 1066 1302 1000 0 0 0 1000 0 0 0 31647 56638 37428 0 37 2 …" at bounding box center [358, 150] width 574 height 198
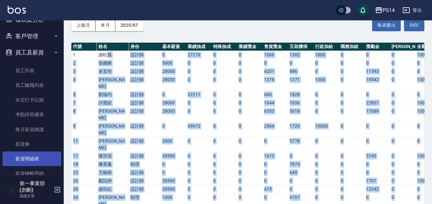
scroll to position [0, 0]
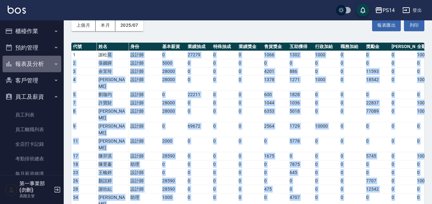
click at [41, 66] on button "報表及分析" at bounding box center [32, 64] width 59 height 17
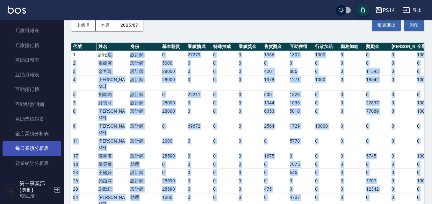
scroll to position [159, 0]
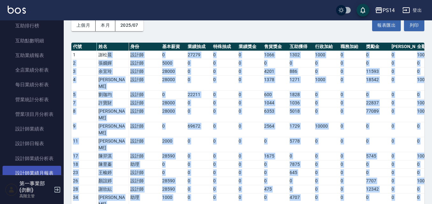
click at [40, 168] on link "設計師業績月報表" at bounding box center [32, 173] width 59 height 15
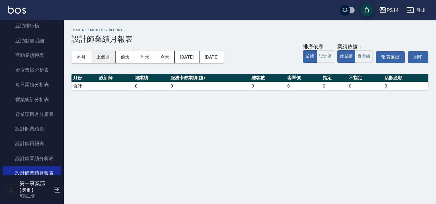
click at [107, 58] on button "上個月" at bounding box center [103, 57] width 24 height 12
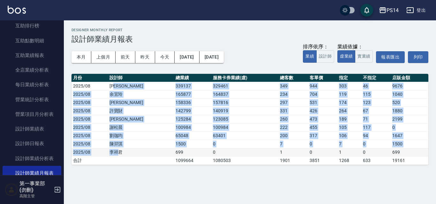
drag, startPoint x: 122, startPoint y: 85, endPoint x: 119, endPoint y: 151, distance: 66.7
click at [119, 151] on tbody "2025/08 徐于雯 339137 329461 349 944 303 46 9676 2025/08 余宜玲 165877 164837 234 704…" at bounding box center [249, 123] width 357 height 83
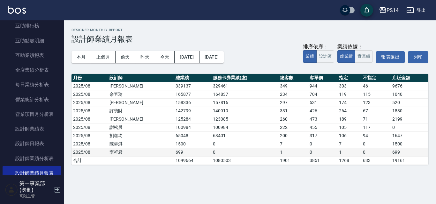
click at [121, 150] on td "李祥君" at bounding box center [141, 152] width 66 height 8
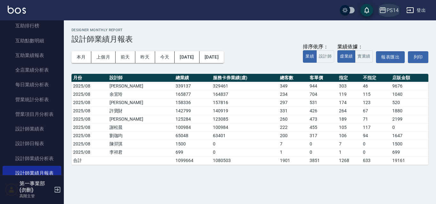
click at [387, 13] on div "PS14" at bounding box center [392, 10] width 12 height 8
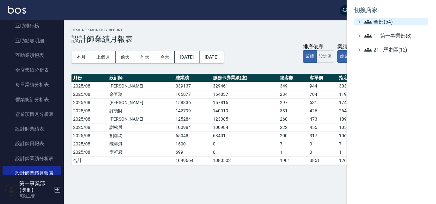
click at [392, 23] on span "全部(54)" at bounding box center [395, 22] width 62 height 8
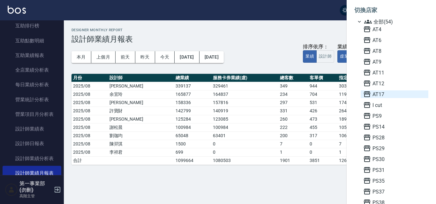
click at [386, 93] on span "AT17" at bounding box center [394, 95] width 63 height 8
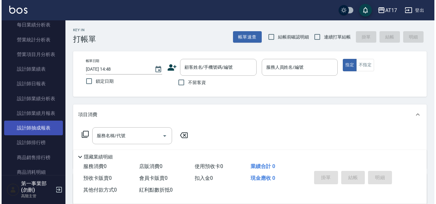
scroll to position [223, 0]
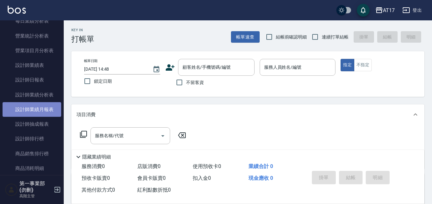
click at [48, 111] on link "設計師業績月報表" at bounding box center [32, 109] width 59 height 15
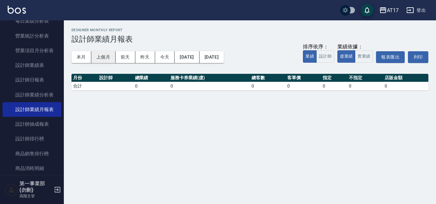
click at [107, 57] on button "上個月" at bounding box center [103, 57] width 24 height 12
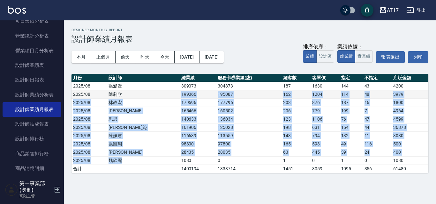
drag, startPoint x: 125, startPoint y: 160, endPoint x: 130, endPoint y: 92, distance: 68.1
click at [130, 92] on tbody "2025/08 張涵媛 309073 304873 187 1630 144 43 4200 2025/08 陳莉欣 199066 195087 162 12…" at bounding box center [249, 127] width 357 height 91
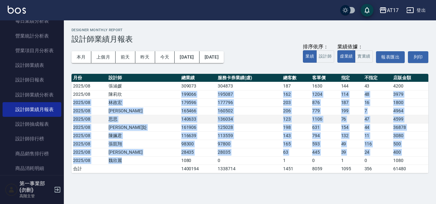
click at [180, 119] on td "140633" at bounding box center [198, 119] width 37 height 8
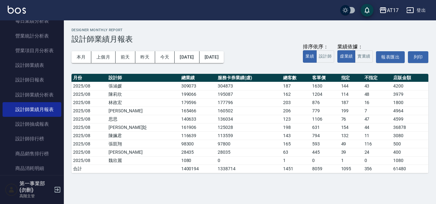
click at [384, 10] on icon "button" at bounding box center [383, 10] width 6 height 6
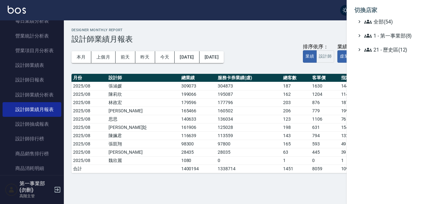
click at [387, 18] on li "切換店家" at bounding box center [391, 10] width 74 height 15
click at [388, 21] on span "全部(54)" at bounding box center [395, 22] width 62 height 8
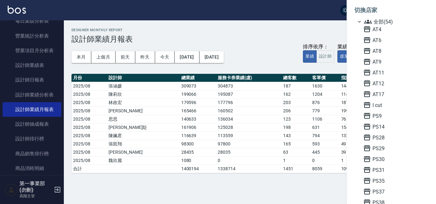
click at [382, 126] on span "PS14" at bounding box center [394, 127] width 63 height 8
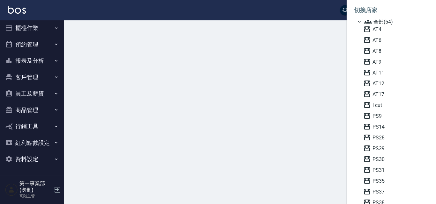
scroll to position [3, 0]
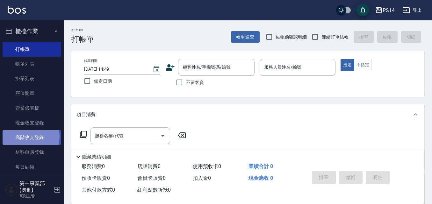
click at [28, 136] on link "高階收支登錄" at bounding box center [32, 137] width 59 height 15
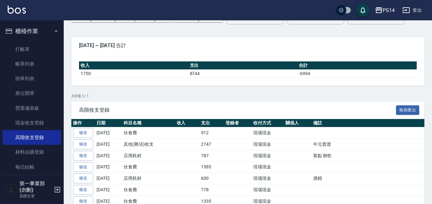
scroll to position [32, 0]
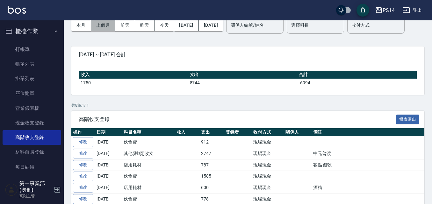
click at [112, 27] on button "上個月" at bounding box center [103, 25] width 24 height 12
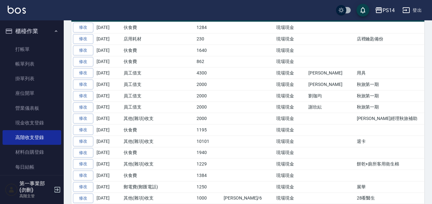
scroll to position [191, 0]
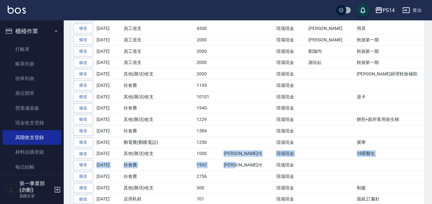
drag, startPoint x: 221, startPoint y: 174, endPoint x: 247, endPoint y: 187, distance: 29.7
click at [237, 171] on td "陳宗志/6" at bounding box center [248, 165] width 53 height 11
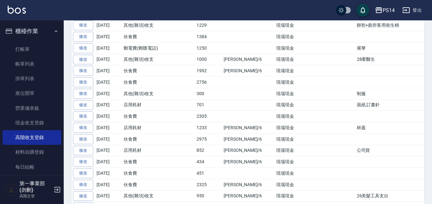
scroll to position [287, 0]
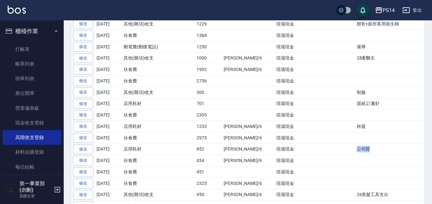
drag, startPoint x: 335, startPoint y: 169, endPoint x: 299, endPoint y: 167, distance: 35.8
click at [299, 155] on tr "修改 2025-08-21 店用耗材 852 陳宗志/6 現場現金 公司貨" at bounding box center [278, 149] width 415 height 11
click at [310, 155] on td at bounding box center [331, 149] width 48 height 11
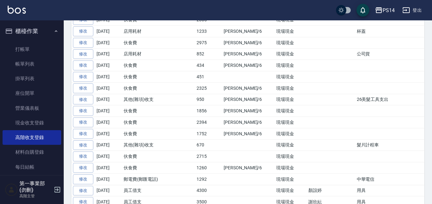
scroll to position [383, 0]
drag, startPoint x: 338, startPoint y: 165, endPoint x: 307, endPoint y: 164, distance: 30.3
click at [307, 151] on tr "修改 2025-08-15 其他(雜項)收支 670 現場現金 髮片計程車" at bounding box center [278, 144] width 415 height 11
click at [356, 151] on td "髮片計程車" at bounding box center [421, 144] width 130 height 11
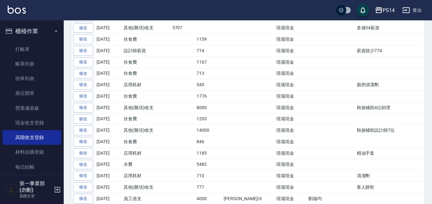
scroll to position [638, 0]
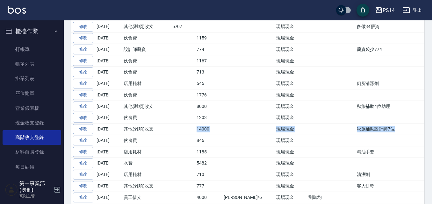
drag, startPoint x: 190, startPoint y: 150, endPoint x: 357, endPoint y: 150, distance: 167.1
click at [357, 135] on tr "修改 2025-08-05 其他(雜項)收支 14000 現場現金 秋旅補助設計師7位" at bounding box center [278, 129] width 415 height 11
click at [357, 135] on td "秋旅補助設計師7位" at bounding box center [421, 129] width 130 height 11
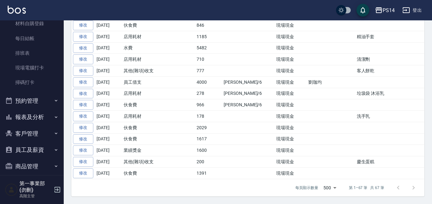
scroll to position [159, 0]
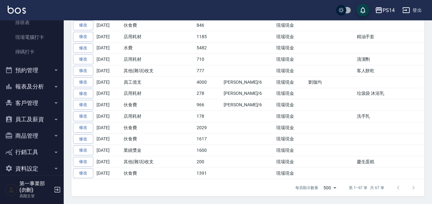
click at [41, 122] on button "員工及薪資" at bounding box center [32, 119] width 59 height 17
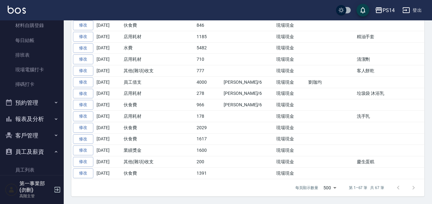
scroll to position [128, 0]
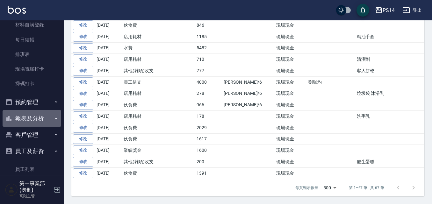
click at [40, 121] on button "報表及分析" at bounding box center [32, 118] width 59 height 17
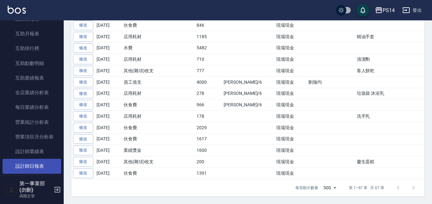
scroll to position [351, 0]
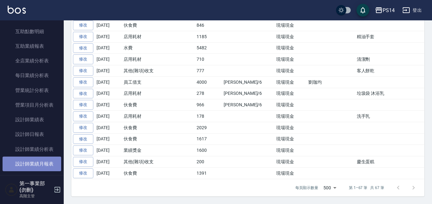
click at [47, 160] on link "設計師業績月報表" at bounding box center [32, 164] width 59 height 15
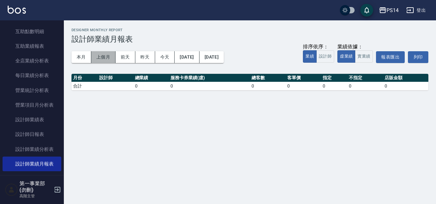
click at [107, 55] on button "上個月" at bounding box center [103, 57] width 24 height 12
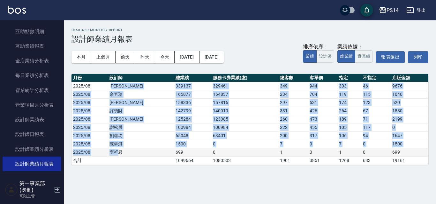
drag, startPoint x: 118, startPoint y: 90, endPoint x: 120, endPoint y: 151, distance: 61.6
click at [120, 151] on tbody "2025/08 徐于雯 339137 329461 349 944 303 46 9676 2025/08 余宜玲 165877 164837 234 704…" at bounding box center [249, 123] width 357 height 83
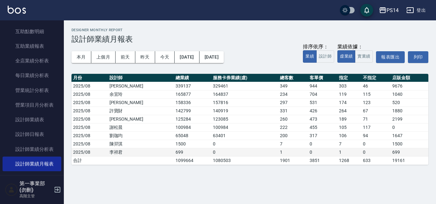
click at [121, 152] on td "李祥君" at bounding box center [141, 152] width 66 height 8
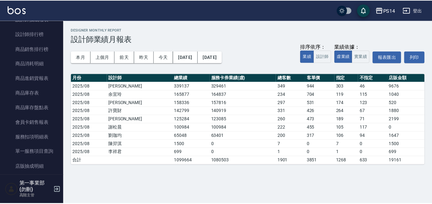
scroll to position [319, 0]
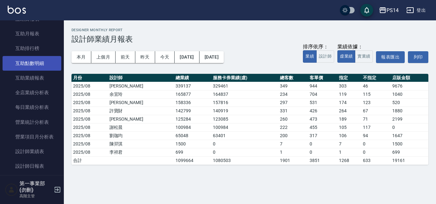
click at [39, 68] on link "互助點數明細" at bounding box center [32, 63] width 59 height 15
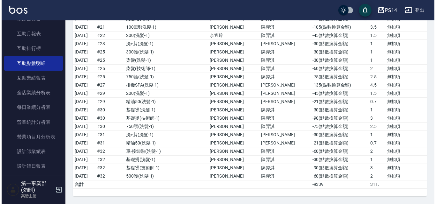
scroll to position [1588, 0]
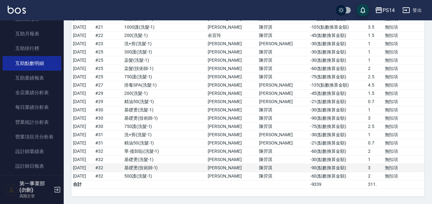
click at [323, 166] on td "-90 ( 點數換算金額 )" at bounding box center [338, 168] width 58 height 8
click at [373, 70] on td "2" at bounding box center [375, 69] width 17 height 8
click at [388, 7] on div "PS14" at bounding box center [389, 10] width 12 height 8
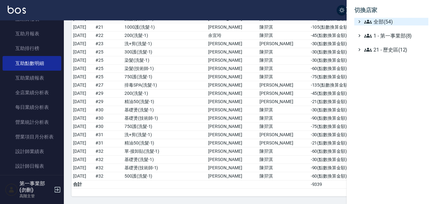
click at [390, 22] on span "全部(54)" at bounding box center [395, 22] width 62 height 8
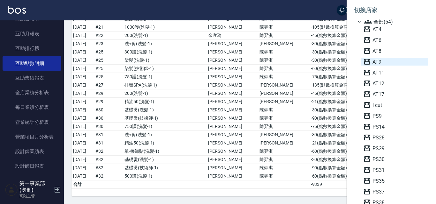
click at [385, 63] on span "AT9" at bounding box center [394, 62] width 63 height 8
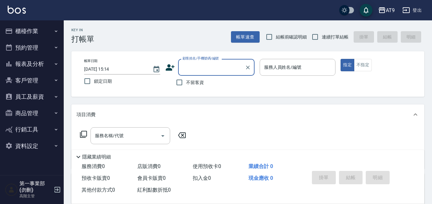
click at [42, 99] on button "員工及薪資" at bounding box center [32, 97] width 59 height 17
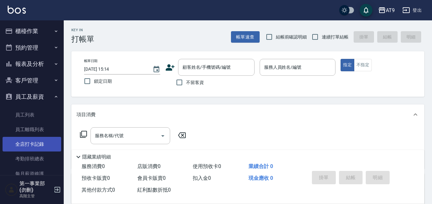
scroll to position [64, 0]
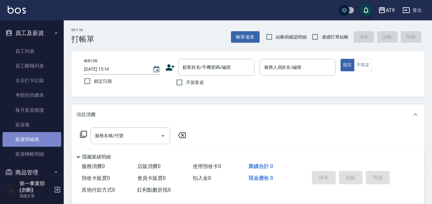
click at [37, 141] on link "薪資明細表" at bounding box center [32, 139] width 59 height 15
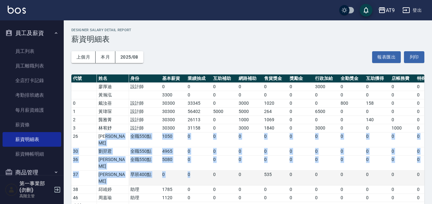
drag, startPoint x: 128, startPoint y: 138, endPoint x: 205, endPoint y: 162, distance: 81.1
click at [205, 162] on tbody "[PERSON_NAME] 設計師 0 0 0 0 0 0 3000 0 0 0 0 3000 0 0 0 0 [PERSON_NAME]3300 0 0 0…" at bounding box center [319, 147] width 497 height 128
click at [205, 171] on td "0" at bounding box center [199, 178] width 26 height 15
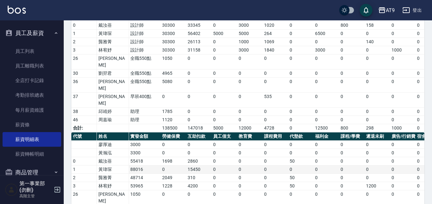
scroll to position [16, 0]
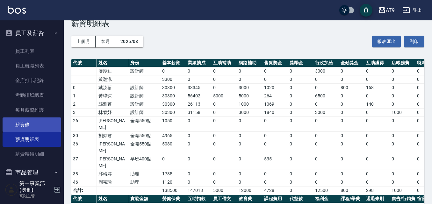
click at [39, 127] on link "薪資條" at bounding box center [32, 125] width 59 height 15
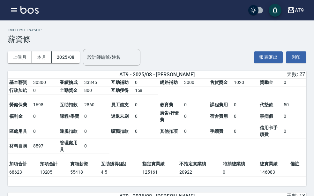
click at [123, 109] on td "員工借支" at bounding box center [121, 105] width 24 height 8
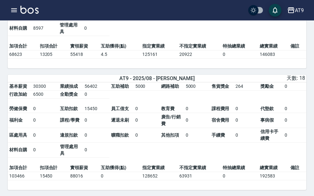
scroll to position [128, 0]
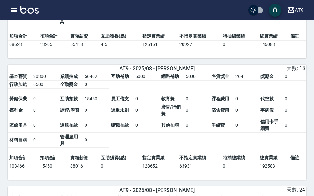
click at [72, 89] on td "全勤獎金" at bounding box center [70, 84] width 25 height 8
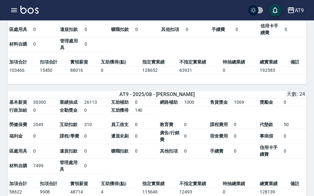
scroll to position [255, 0]
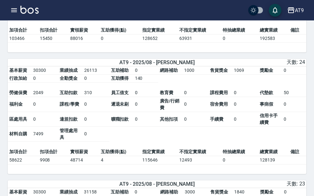
click at [123, 102] on td "遲退未刷" at bounding box center [121, 104] width 24 height 15
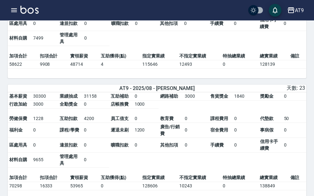
scroll to position [383, 0]
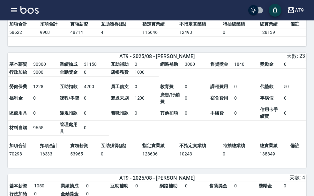
click at [138, 77] on td "1000" at bounding box center [146, 72] width 26 height 8
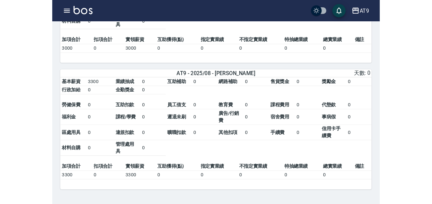
scroll to position [1183, 0]
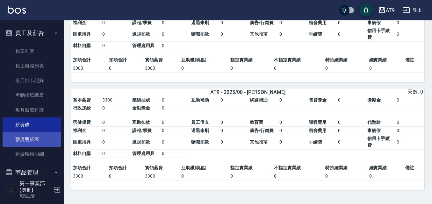
click at [40, 143] on link "薪資明細表" at bounding box center [32, 139] width 59 height 15
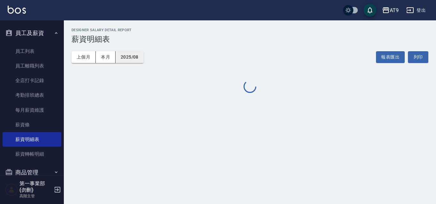
click at [136, 55] on button "2025/08" at bounding box center [129, 57] width 28 height 12
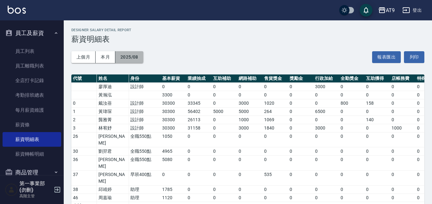
click at [136, 55] on button "2025/08" at bounding box center [129, 57] width 28 height 12
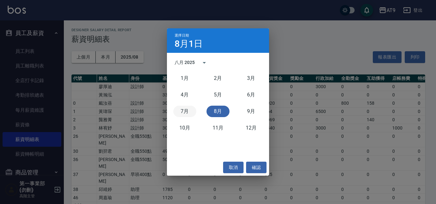
click at [182, 110] on button "7月" at bounding box center [184, 111] width 23 height 11
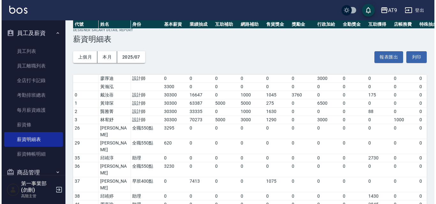
scroll to position [128, 0]
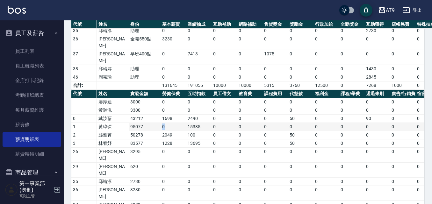
drag, startPoint x: 167, startPoint y: 106, endPoint x: 158, endPoint y: 106, distance: 9.3
click at [158, 123] on tr "1 [PERSON_NAME]95077 0 15385 0 0 0 0 0 0 0 0 0 0 0 0 0 0 0 0 0 0 15385" at bounding box center [383, 127] width 625 height 8
click at [164, 123] on td "0" at bounding box center [174, 127] width 26 height 8
click at [382, 8] on icon "button" at bounding box center [382, 10] width 6 height 6
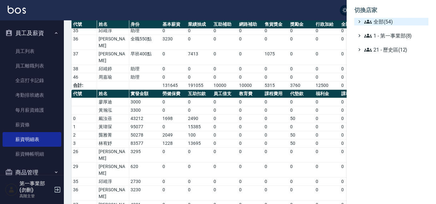
click at [381, 23] on span "全部(54)" at bounding box center [395, 22] width 62 height 8
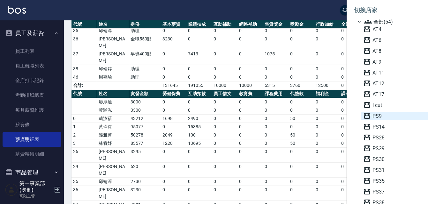
click at [380, 118] on span "PS9" at bounding box center [394, 116] width 63 height 8
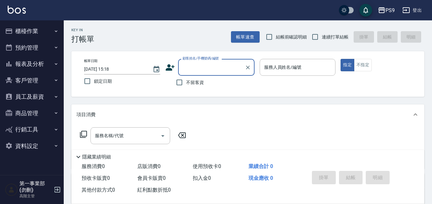
click at [43, 93] on button "員工及薪資" at bounding box center [32, 97] width 59 height 17
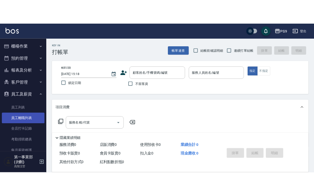
scroll to position [64, 0]
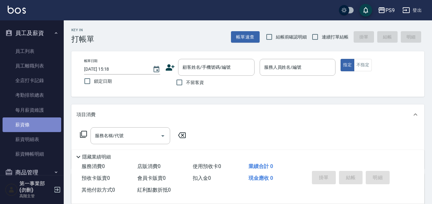
click at [37, 123] on link "薪資條" at bounding box center [32, 125] width 59 height 15
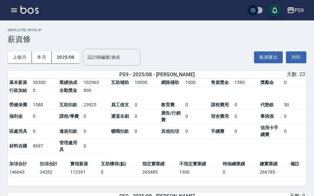
click at [133, 84] on td "10000" at bounding box center [146, 82] width 26 height 8
drag, startPoint x: 33, startPoint y: 107, endPoint x: 95, endPoint y: 107, distance: 61.2
click at [95, 107] on tbody "勞健保費 1580 互助扣款 23925 員工借支 0 教育費 0 課程費用 0 代墊款 50 福利金 0 課程/學費 0 遲退未刷 0 廣告/行銷費 0 宿…" at bounding box center [157, 127] width 298 height 53
click at [95, 107] on td "23925" at bounding box center [95, 105] width 27 height 8
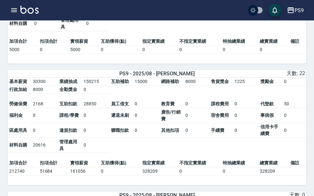
scroll to position [255, 0]
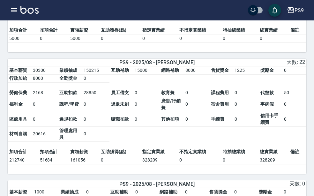
click at [144, 74] on td "15000" at bounding box center [146, 70] width 26 height 8
drag, startPoint x: 51, startPoint y: 95, endPoint x: 101, endPoint y: 94, distance: 50.1
click at [101, 94] on tbody "勞健保費 2168 互助扣款 28850 員工借支 0 教育費 0 課程費用 0 代墊款 50 福利金 0 課程/學費 0 遲退未刷 0 廣告/行銷費 0 宿…" at bounding box center [157, 115] width 298 height 53
drag, startPoint x: 67, startPoint y: 107, endPoint x: 146, endPoint y: 107, distance: 79.4
click at [146, 107] on tbody "勞健保費 2168 互助扣款 28850 員工借支 0 教育費 0 課程費用 0 代墊款 50 福利金 0 課程/學費 0 遲退未刷 0 廣告/行銷費 0 宿…" at bounding box center [157, 115] width 298 height 53
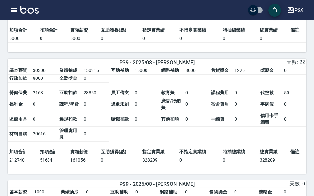
click at [274, 108] on td "事病假" at bounding box center [271, 104] width 24 height 15
drag, startPoint x: 25, startPoint y: 136, endPoint x: 50, endPoint y: 132, distance: 25.6
click at [50, 132] on tbody "勞健保費 2168 互助扣款 28850 員工借支 0 教育費 0 課程費用 0 代墊款 50 福利金 0 課程/學費 0 遲退未刷 0 廣告/行銷費 0 宿…" at bounding box center [157, 115] width 298 height 53
drag, startPoint x: 63, startPoint y: 132, endPoint x: 75, endPoint y: 131, distance: 11.8
click at [64, 132] on span "管理處用具" at bounding box center [68, 134] width 18 height 12
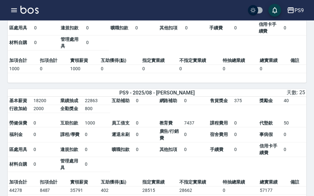
scroll to position [478, 0]
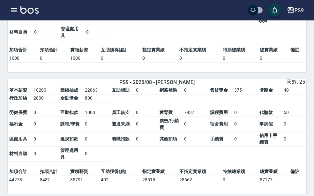
click at [154, 130] on td "0" at bounding box center [146, 124] width 24 height 15
click at [234, 117] on td "0" at bounding box center [244, 112] width 25 height 8
click at [210, 112] on table "基本薪資 18200 業績抽成 22863 互助補助 0 網路補助 0 售貨獎金 375 獎勵金 40 行政加給 2000 全勤獎金 800 勞健保費 0 互…" at bounding box center [157, 126] width 298 height 81
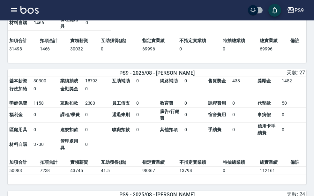
scroll to position [765, 0]
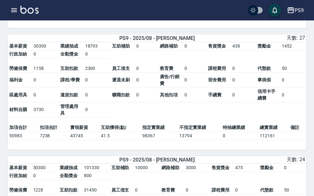
click at [136, 102] on td "0" at bounding box center [147, 94] width 24 height 15
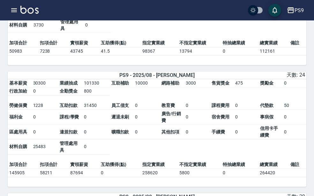
scroll to position [861, 0]
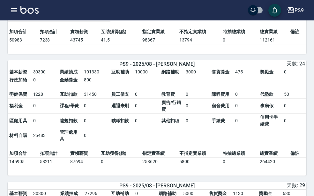
click at [125, 123] on span "曠職扣款" at bounding box center [120, 120] width 18 height 5
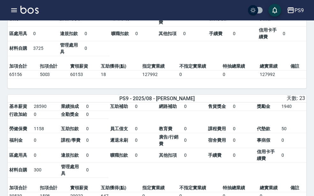
scroll to position [1084, 0]
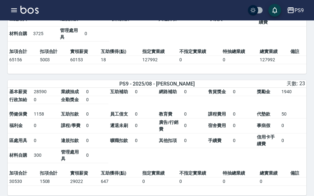
click at [215, 143] on span "手續費" at bounding box center [214, 140] width 13 height 5
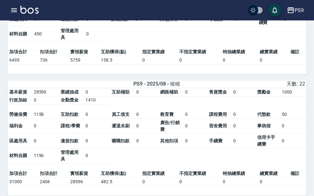
scroll to position [1339, 0]
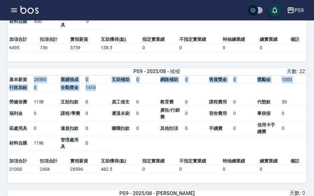
drag, startPoint x: 34, startPoint y: 92, endPoint x: 99, endPoint y: 103, distance: 66.7
click at [99, 92] on tbody "基本薪資 28590 業績抽成 0 互助補助 0 網路補助 0 售貨獎金 0 獎勵金 1000 行政加給 0 全勤獎金 1410" at bounding box center [157, 84] width 298 height 16
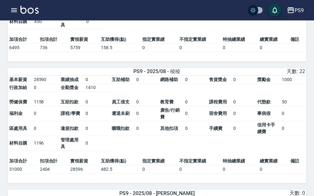
click at [114, 121] on td "遲退未刷" at bounding box center [122, 113] width 25 height 15
drag, startPoint x: 82, startPoint y: 99, endPoint x: 101, endPoint y: 99, distance: 19.5
click at [101, 92] on tbody "基本薪資 28590 業績抽成 0 互助補助 0 網路補助 0 售貨獎金 0 獎勵金 1000 行政加給 0 全勤獎金 1410" at bounding box center [157, 84] width 298 height 16
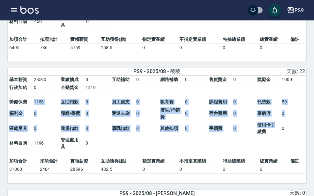
drag, startPoint x: 32, startPoint y: 113, endPoint x: 277, endPoint y: 133, distance: 246.4
click at [277, 133] on tbody "勞健保費 1158 互助扣款 0 員工借支 0 教育費 0 課程費用 0 代墊款 50 福利金 0 課程/學費 0 遲退未刷 0 廣告/行銷費 0 宿舍費用 …" at bounding box center [157, 124] width 298 height 53
click at [278, 136] on td "信用卡手續費" at bounding box center [267, 128] width 25 height 15
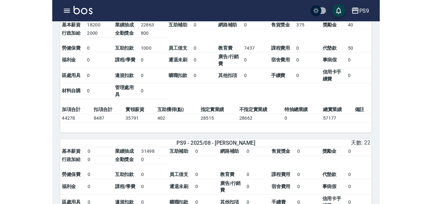
scroll to position [513, 0]
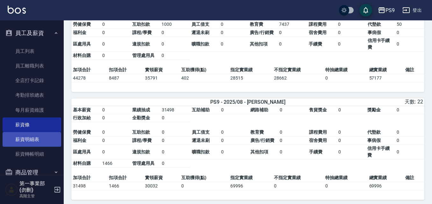
click at [37, 142] on link "薪資明細表" at bounding box center [32, 139] width 59 height 15
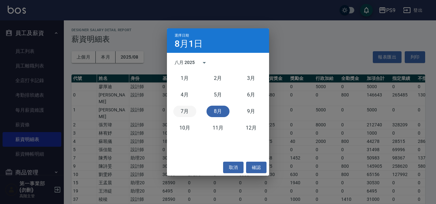
click at [190, 114] on button "7月" at bounding box center [184, 111] width 23 height 11
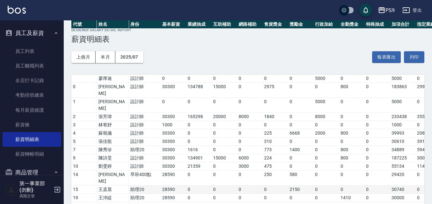
scroll to position [144, 0]
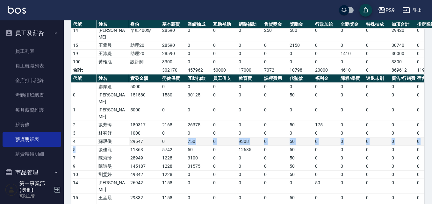
drag, startPoint x: 96, startPoint y: 122, endPoint x: 173, endPoint y: 113, distance: 78.0
click at [173, 113] on tbody "[PERSON_NAME]5000 0 0 0 0 0 0 0 0 0 0 0 0 0 0 0 0 0 0 0 0 0 0 [PERSON_NAME] 151…" at bounding box center [383, 155] width 625 height 144
drag, startPoint x: 173, startPoint y: 118, endPoint x: 156, endPoint y: 109, distance: 19.3
click at [156, 109] on tbody "[PERSON_NAME]5000 0 0 0 0 0 0 0 0 0 0 0 0 0 0 0 0 0 0 0 0 0 0 [PERSON_NAME] 151…" at bounding box center [383, 155] width 625 height 144
click at [166, 146] on td "5742" at bounding box center [174, 150] width 26 height 8
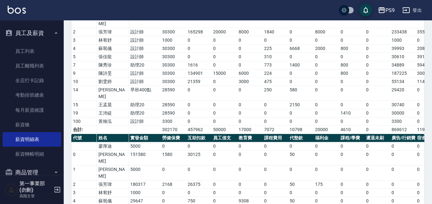
scroll to position [17, 0]
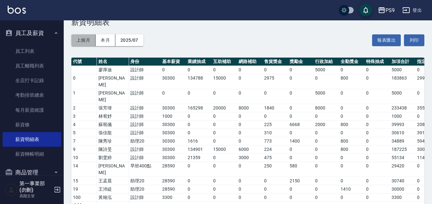
click at [92, 41] on button "上個月" at bounding box center [83, 40] width 24 height 12
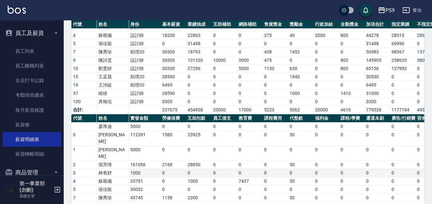
scroll to position [144, 0]
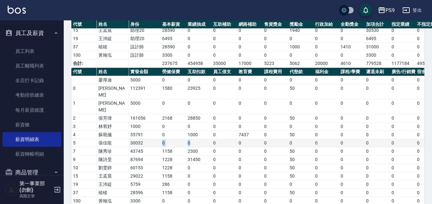
drag, startPoint x: 163, startPoint y: 121, endPoint x: 197, endPoint y: 120, distance: 34.1
click at [197, 139] on tr "5 [PERSON_NAME]30032 0 0 0 0 0 0 0 0 0 0 0 0 0 0 0 0 0 0 1466 0 1466" at bounding box center [383, 143] width 625 height 8
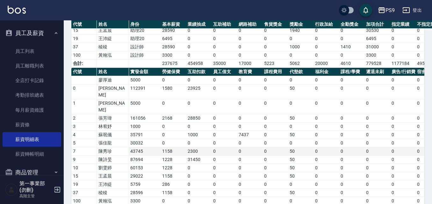
click at [201, 148] on td "2300" at bounding box center [199, 152] width 26 height 8
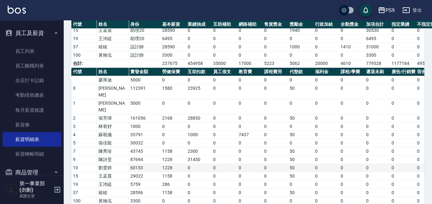
click at [368, 164] on td "0" at bounding box center [378, 168] width 26 height 8
click at [343, 156] on td "0" at bounding box center [352, 160] width 26 height 8
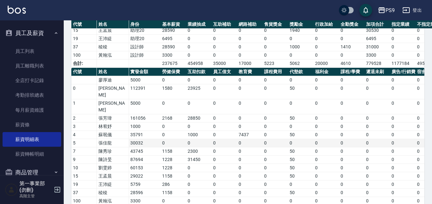
click at [276, 139] on td "0" at bounding box center [276, 143] width 26 height 8
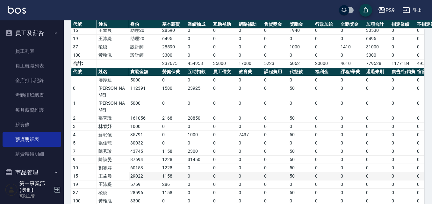
click at [271, 173] on td "0" at bounding box center [276, 177] width 26 height 8
